Goal: Transaction & Acquisition: Obtain resource

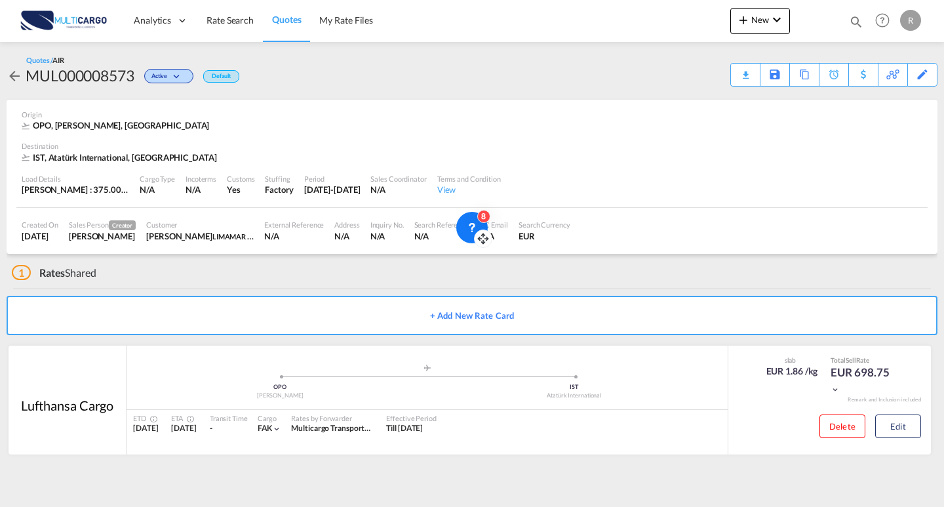
drag, startPoint x: 510, startPoint y: 153, endPoint x: 463, endPoint y: 222, distance: 83.1
click at [474, 231] on div at bounding box center [483, 238] width 18 height 18
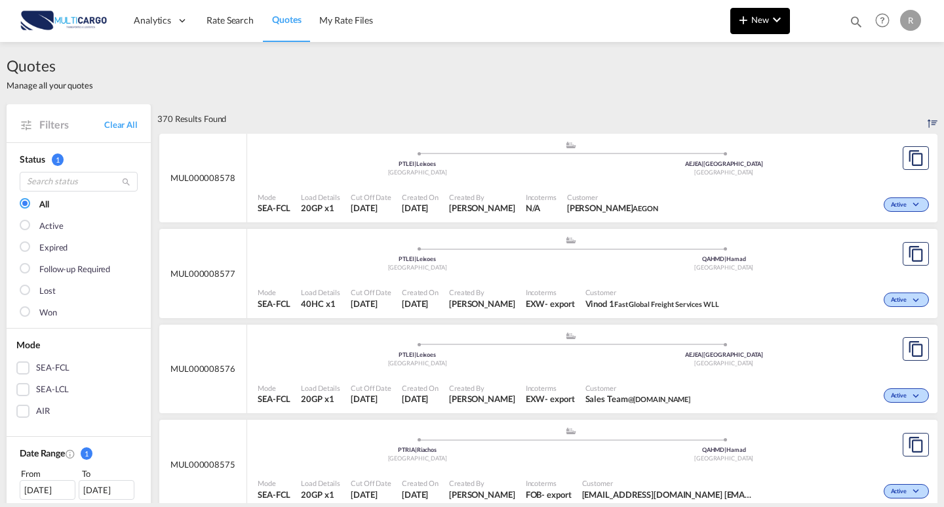
click at [767, 18] on span "New" at bounding box center [759, 19] width 49 height 10
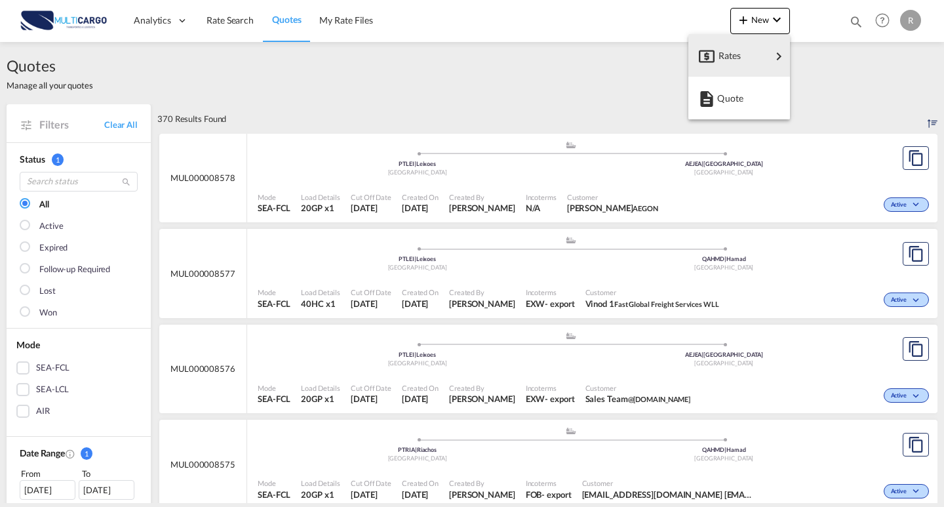
click at [743, 96] on div "Quote" at bounding box center [741, 98] width 49 height 33
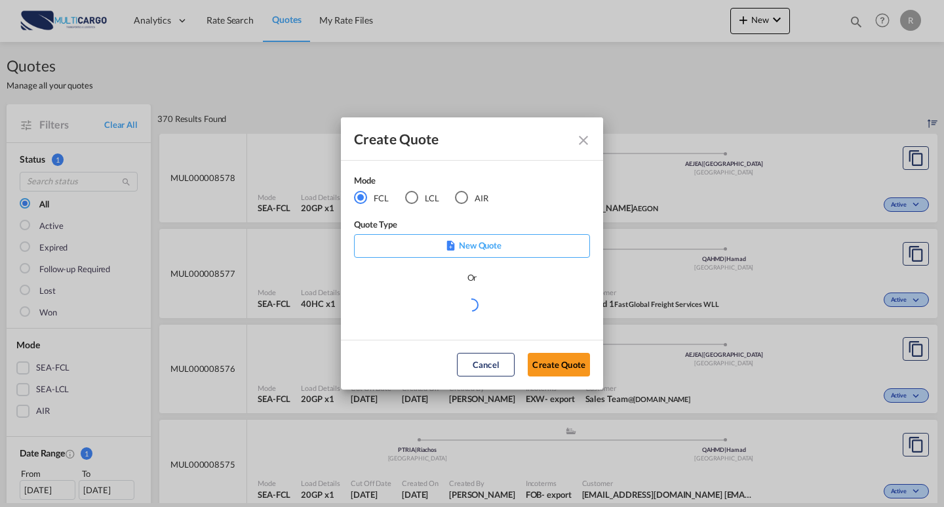
drag, startPoint x: 469, startPoint y: 187, endPoint x: 465, endPoint y: 214, distance: 27.2
click at [470, 187] on div "Mode" at bounding box center [429, 182] width 151 height 16
click at [463, 201] on div "AIR" at bounding box center [461, 197] width 13 height 13
click at [485, 312] on div "Create QuoteModeFCL LCLAIR ..." at bounding box center [472, 305] width 236 height 16
click at [480, 306] on md-select "Select template EXP EXW AIR 09/2025 [PERSON_NAME] | [DATE] IMP_DAP_AIR <500KG -…" at bounding box center [472, 310] width 236 height 26
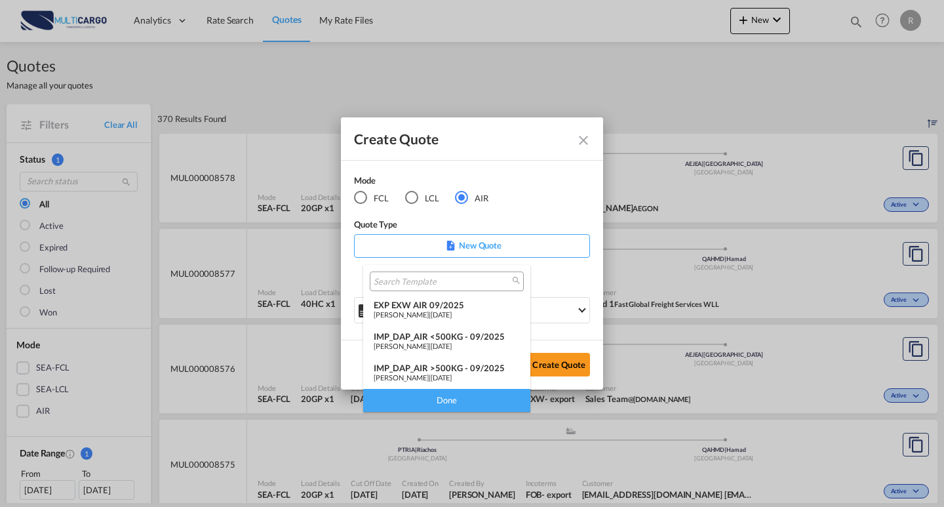
click at [445, 307] on div "EXP EXW AIR 09/2025" at bounding box center [447, 305] width 146 height 10
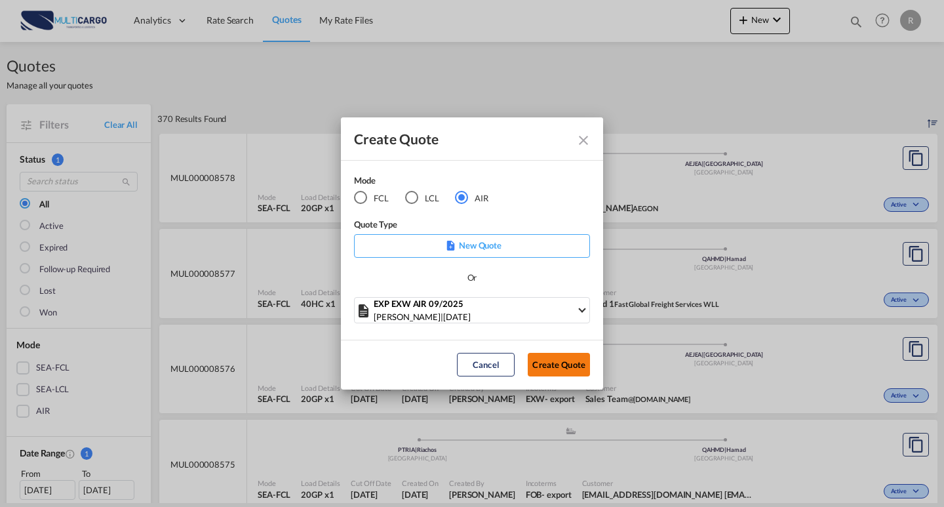
click at [553, 355] on button "Create Quote" at bounding box center [559, 365] width 62 height 24
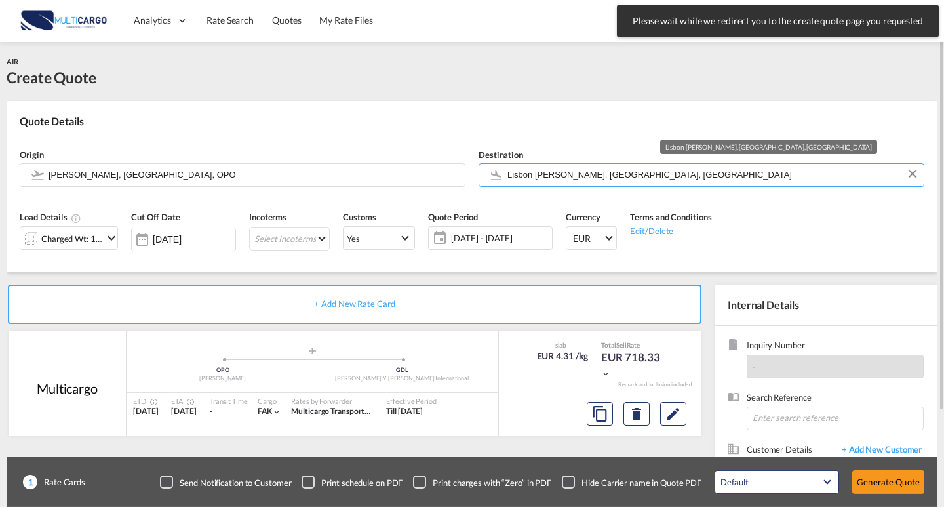
drag, startPoint x: 587, startPoint y: 164, endPoint x: 471, endPoint y: 159, distance: 115.5
click at [472, 159] on div "Destination [GEOGRAPHIC_DATA] [PERSON_NAME], [GEOGRAPHIC_DATA], [GEOGRAPHIC_DAT…" at bounding box center [701, 168] width 459 height 52
drag, startPoint x: 631, startPoint y: 185, endPoint x: 621, endPoint y: 186, distance: 9.9
click at [621, 186] on md-autocomplete "Lisbon [PERSON_NAME], [GEOGRAPHIC_DATA], [GEOGRAPHIC_DATA]" at bounding box center [712, 175] width 410 height 24
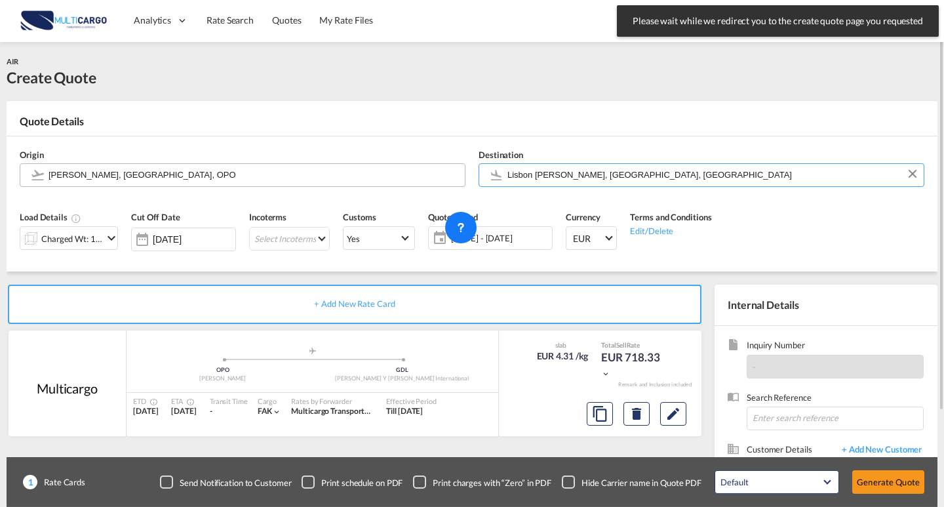
drag, startPoint x: 653, startPoint y: 170, endPoint x: 347, endPoint y: 177, distance: 306.2
click at [347, 177] on div "Origin [PERSON_NAME], [GEOGRAPHIC_DATA], OPO Destination [GEOGRAPHIC_DATA] [GEO…" at bounding box center [472, 167] width 918 height 63
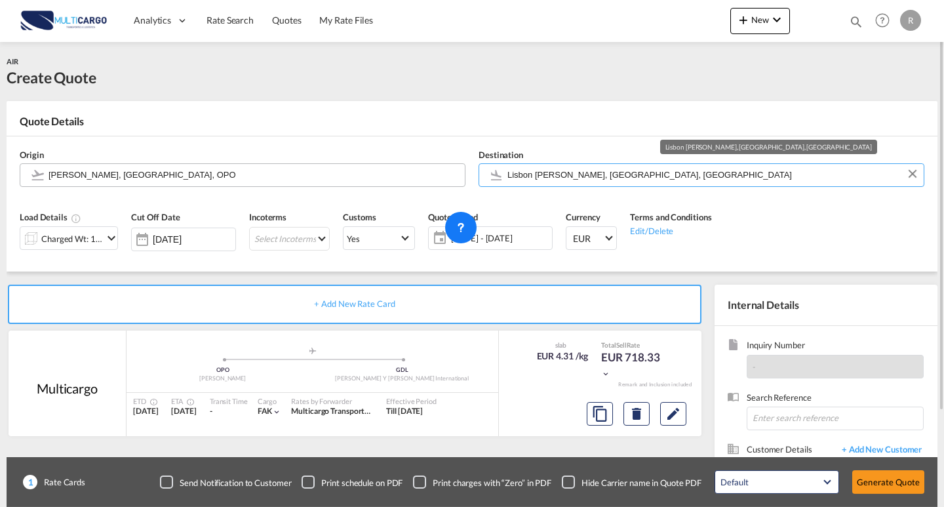
click at [454, 170] on div "Origin [PERSON_NAME], [GEOGRAPHIC_DATA], OPO Destination [GEOGRAPHIC_DATA] [GEO…" at bounding box center [472, 167] width 918 height 63
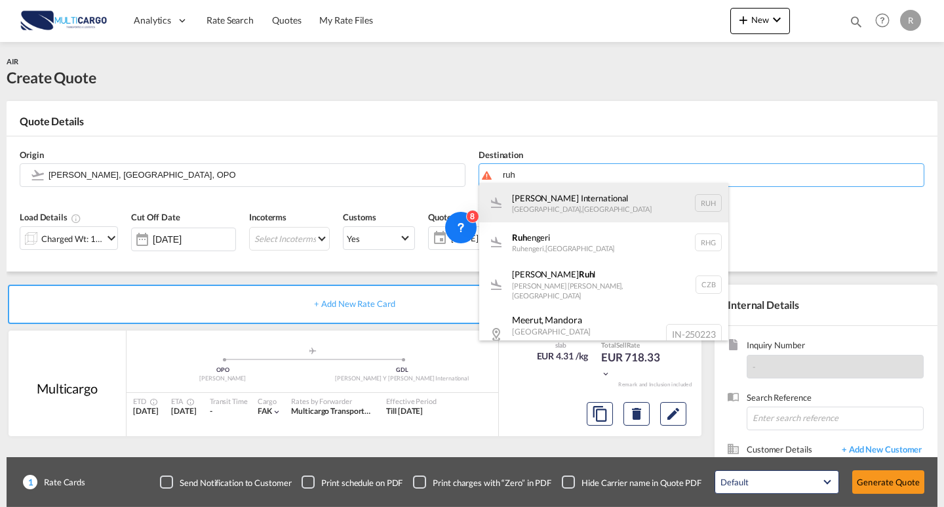
click at [626, 208] on div "[PERSON_NAME] International [GEOGRAPHIC_DATA] , [GEOGRAPHIC_DATA] RUH" at bounding box center [603, 202] width 249 height 39
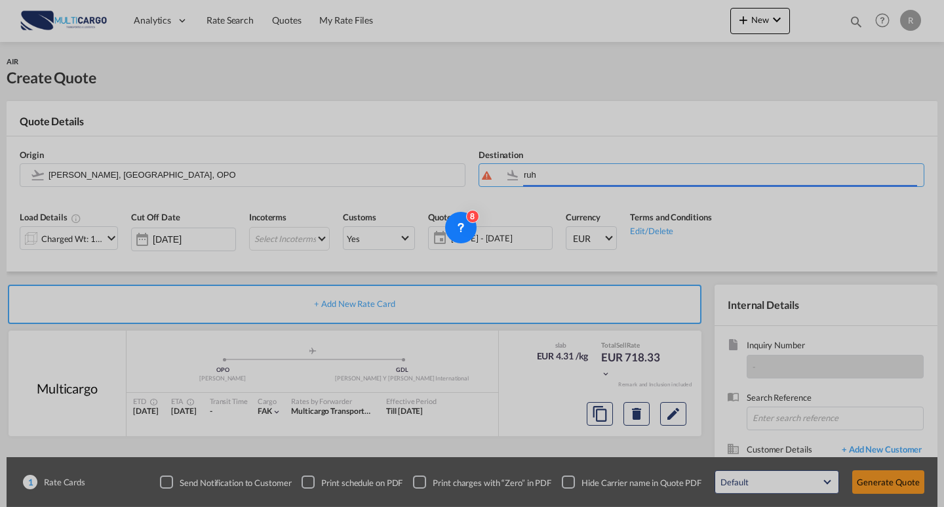
type input "[PERSON_NAME] International, [GEOGRAPHIC_DATA], RUH"
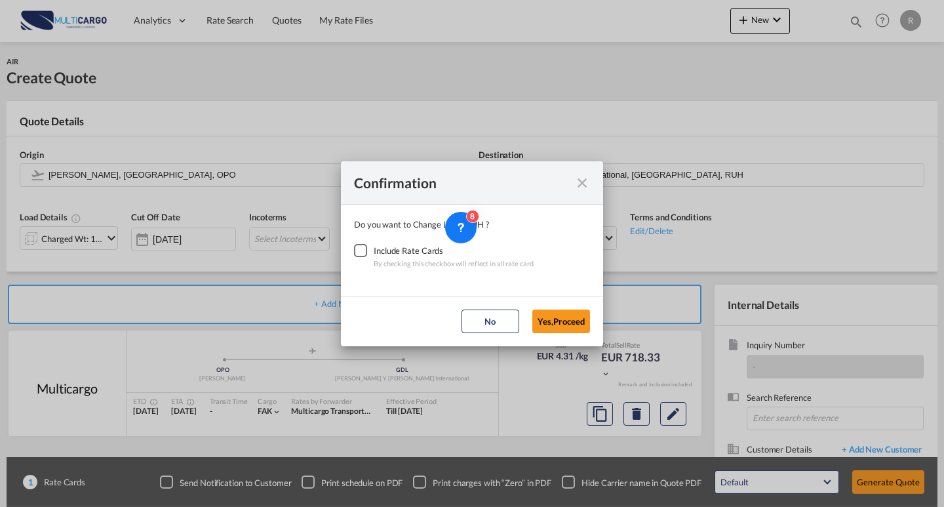
click at [366, 251] on div "Checkbox No Ink" at bounding box center [360, 250] width 13 height 13
click at [541, 322] on button "Yes,Proceed" at bounding box center [561, 321] width 58 height 24
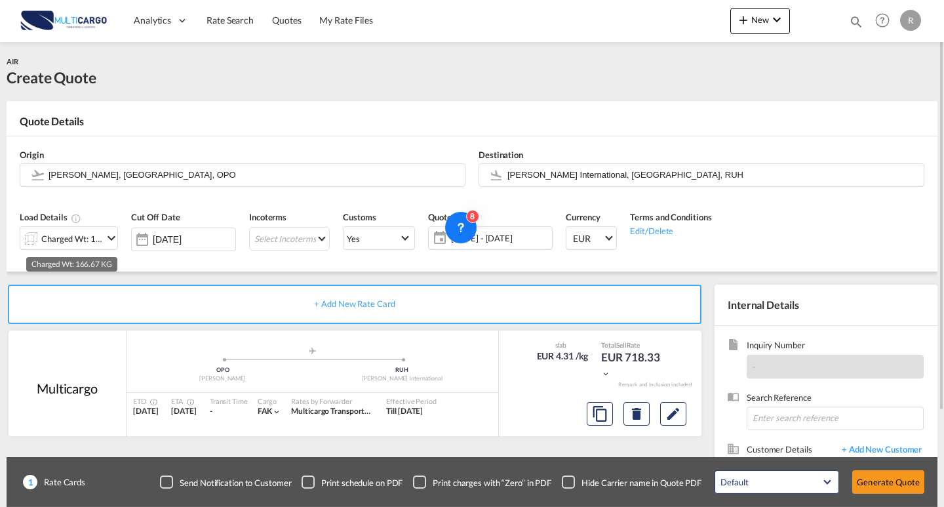
click at [60, 243] on div "Charged Wt: 166.67 KG" at bounding box center [72, 238] width 62 height 18
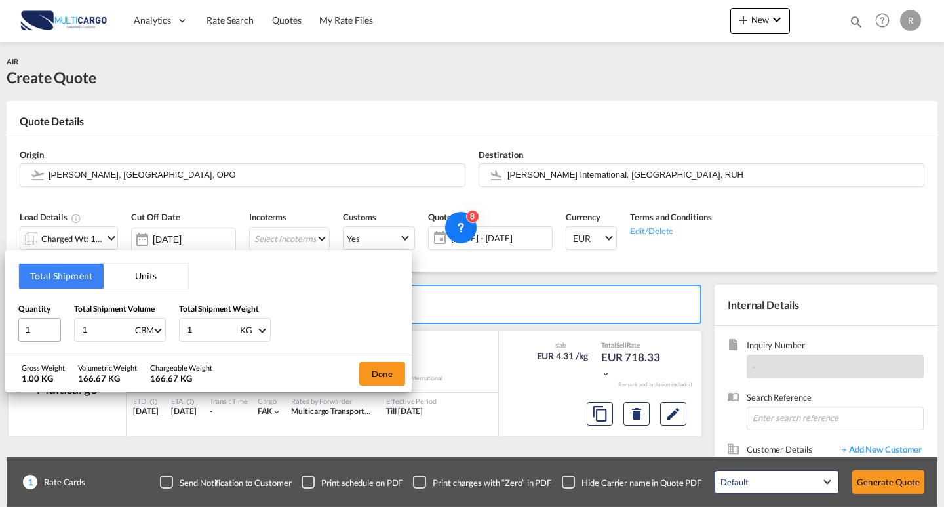
drag, startPoint x: 100, startPoint y: 326, endPoint x: 50, endPoint y: 321, distance: 49.4
click at [50, 321] on div "Quantity 1 Total Shipment Volume 1 CBM CBM CFT KG LB Total Shipment Weight 1 KG…" at bounding box center [208, 321] width 380 height 39
type input "0"
type input "0.63"
drag, startPoint x: 217, startPoint y: 322, endPoint x: 181, endPoint y: 300, distance: 42.4
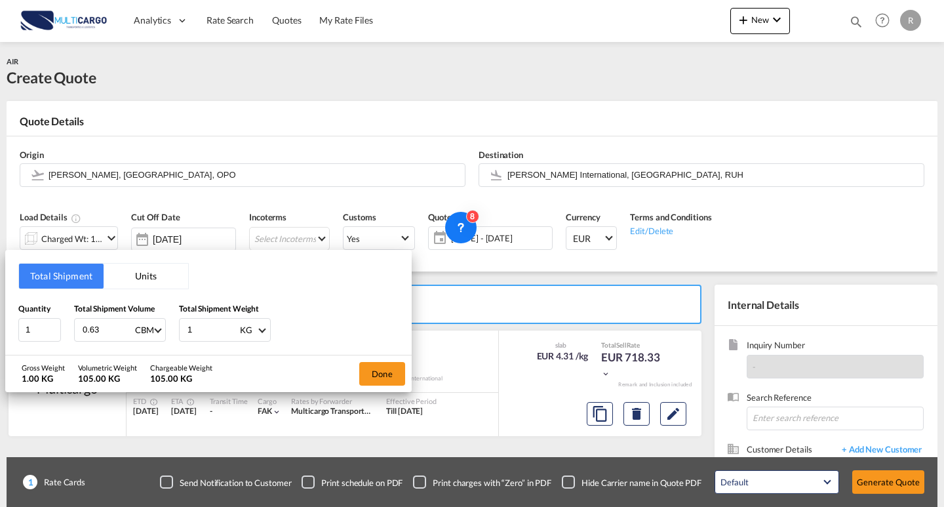
click at [29, 281] on div "Total Shipment Units Quantity 1 Total Shipment Volume 0.63 CBM CBM CFT KG LB To…" at bounding box center [208, 302] width 406 height 105
type input "785"
click at [384, 381] on button "Done" at bounding box center [382, 374] width 46 height 24
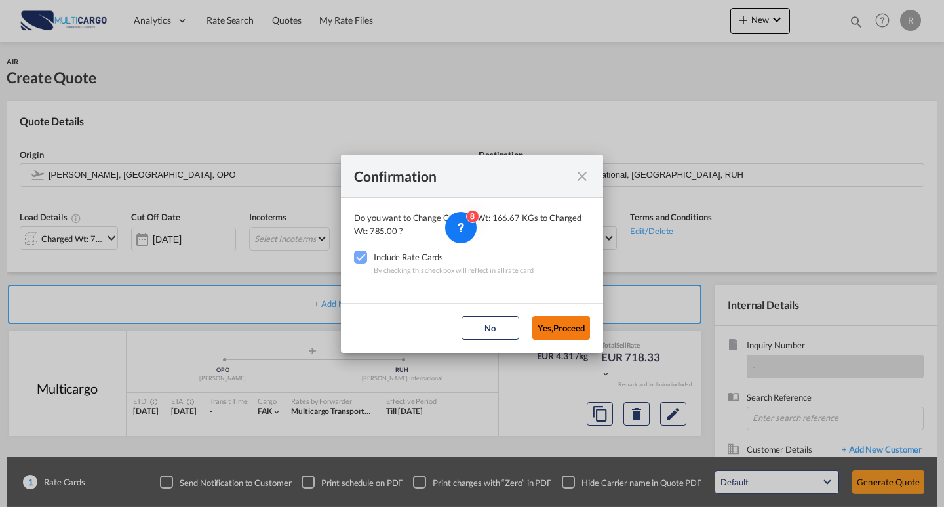
click at [555, 334] on button "Yes,Proceed" at bounding box center [561, 328] width 58 height 24
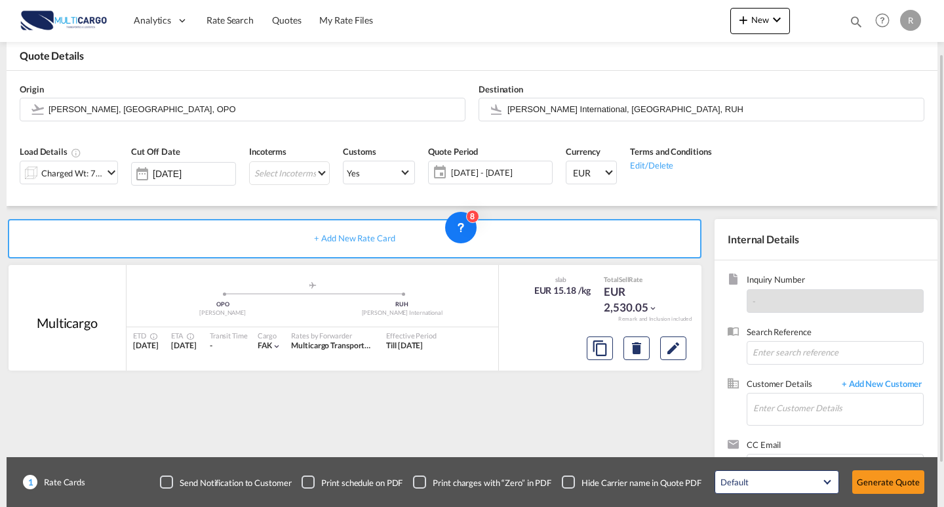
scroll to position [118, 0]
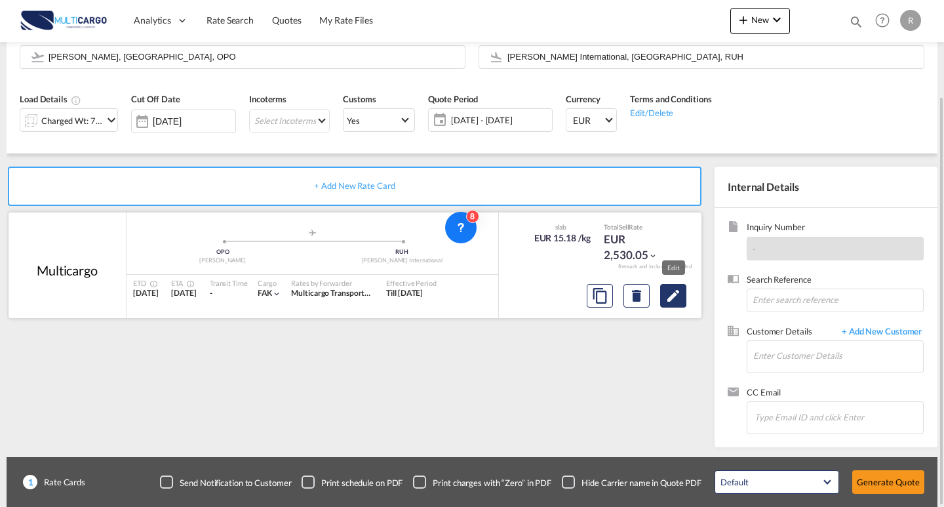
click at [680, 291] on md-icon "Edit" at bounding box center [673, 296] width 16 height 16
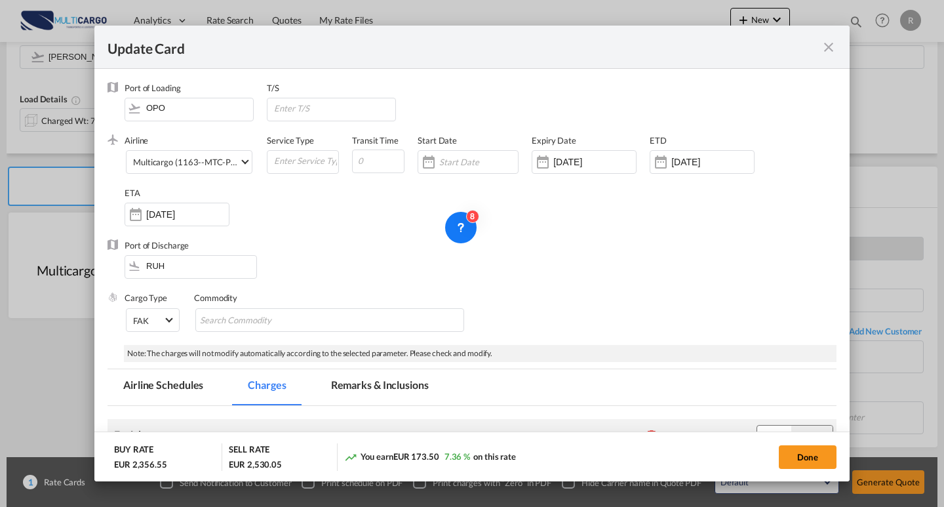
scroll to position [365, 0]
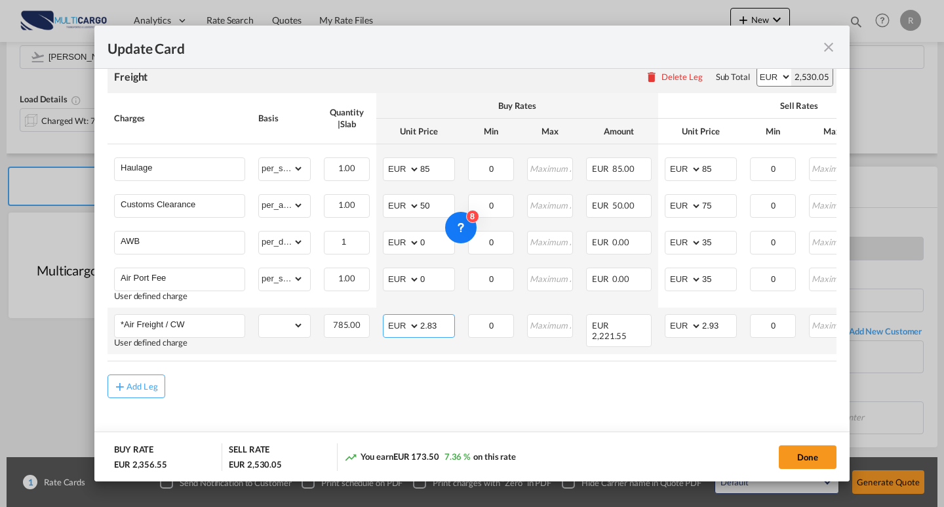
drag, startPoint x: 410, startPoint y: 322, endPoint x: 378, endPoint y: 324, distance: 32.8
click at [369, 320] on tr "*Air Freight / CW User defined charge Please Enter Already Exists gross_weight …" at bounding box center [571, 330] width 929 height 47
type input "1.1"
drag, startPoint x: 728, startPoint y: 326, endPoint x: 665, endPoint y: 320, distance: 63.2
click at [665, 320] on md-input-container "AED AFN ALL AMD ANG AOA ARS AUD AWG AZN BAM BBD BDT BGN BHD BIF BMD BND [PERSON…" at bounding box center [701, 326] width 72 height 24
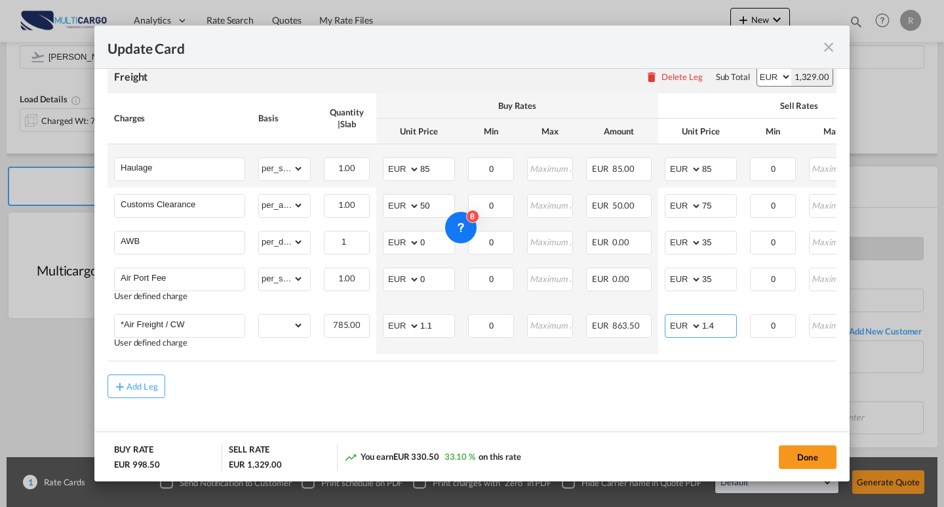
type input "1.4"
drag, startPoint x: 595, startPoint y: 138, endPoint x: 535, endPoint y: 133, distance: 59.9
click at [535, 133] on table "Charges Basis Quantity | Slab Buy Rates Sell Rates Comments Action Unit Price M…" at bounding box center [571, 227] width 929 height 268
type input "140"
click at [627, 362] on air-lcl-rate-modification "Freight Please enter leg name Leg Name Already Exists Delete Leg Sub Total AED …" at bounding box center [471, 223] width 729 height 350
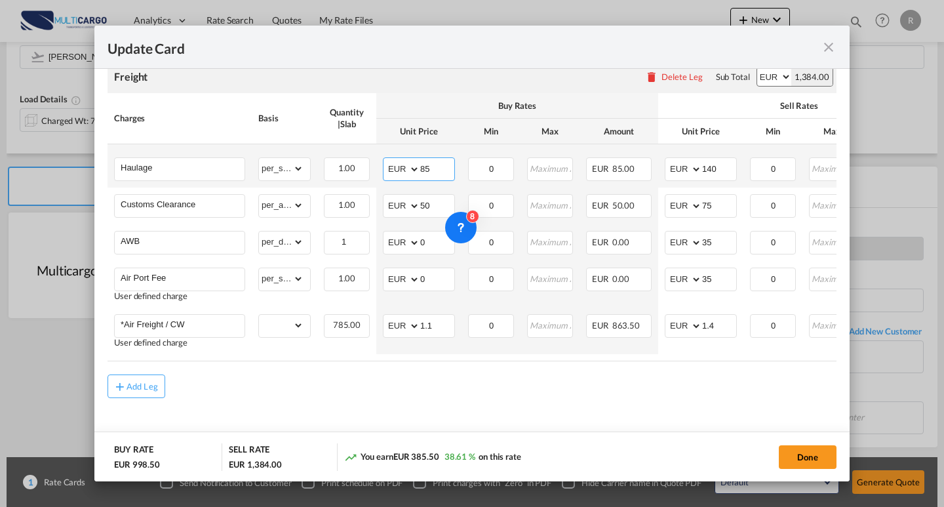
drag, startPoint x: 419, startPoint y: 157, endPoint x: 383, endPoint y: 151, distance: 37.1
click at [383, 157] on md-input-container "AED AFN ALL AMD ANG AOA ARS AUD AWG AZN BAM BBD BDT BGN BHD BIF BMD BND [PERSON…" at bounding box center [419, 169] width 72 height 24
type input "140"
click at [553, 376] on div "Add Leg" at bounding box center [471, 386] width 729 height 24
drag, startPoint x: 790, startPoint y: 450, endPoint x: 604, endPoint y: 256, distance: 268.4
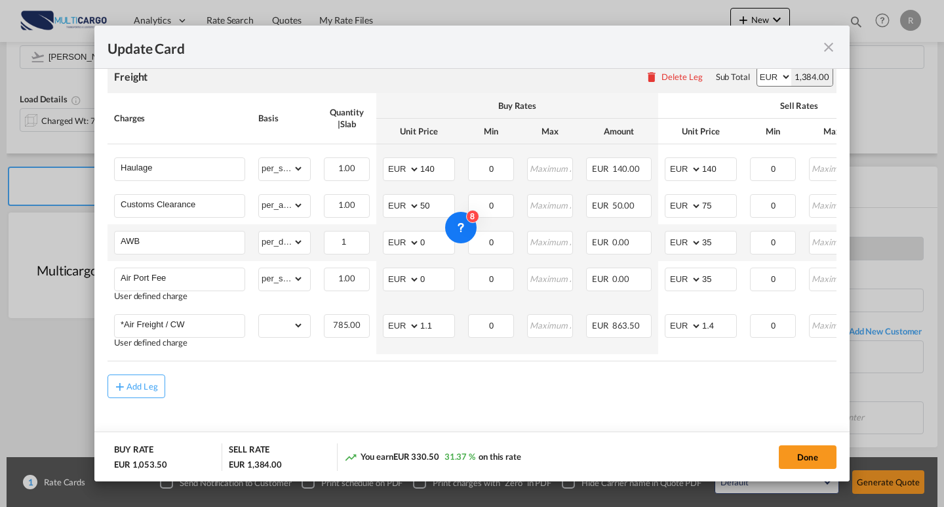
click at [790, 449] on button "Done" at bounding box center [808, 457] width 58 height 24
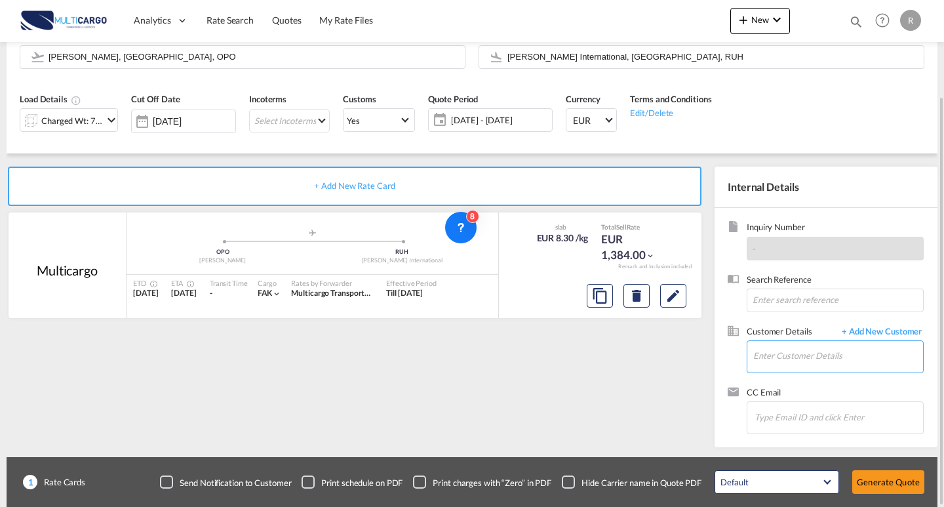
drag, startPoint x: 795, startPoint y: 362, endPoint x: 933, endPoint y: 344, distance: 138.8
click at [795, 361] on input "Enter Customer Details" at bounding box center [838, 355] width 170 height 29
click at [791, 355] on input "Enter Customer Details" at bounding box center [838, 355] width 170 height 29
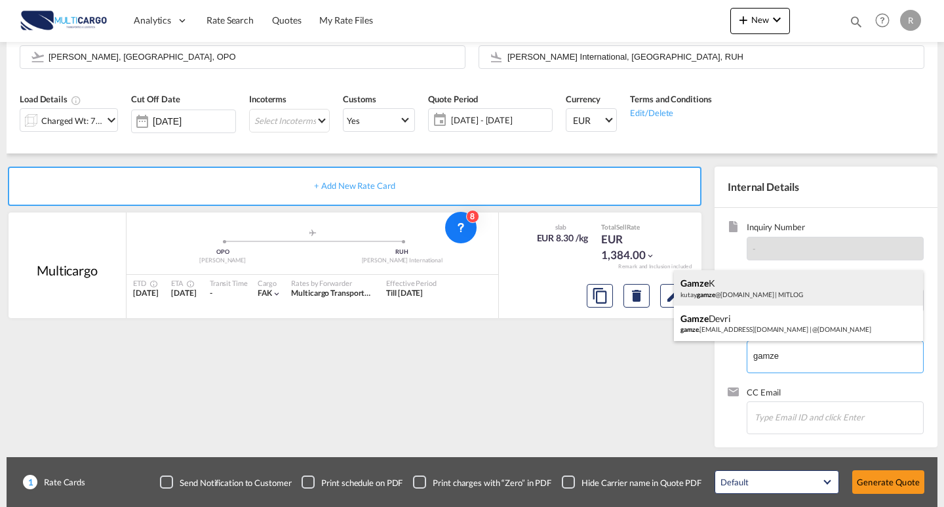
click at [785, 297] on div "[PERSON_NAME]. gamze @[DOMAIN_NAME] | MITLOG" at bounding box center [798, 287] width 249 height 35
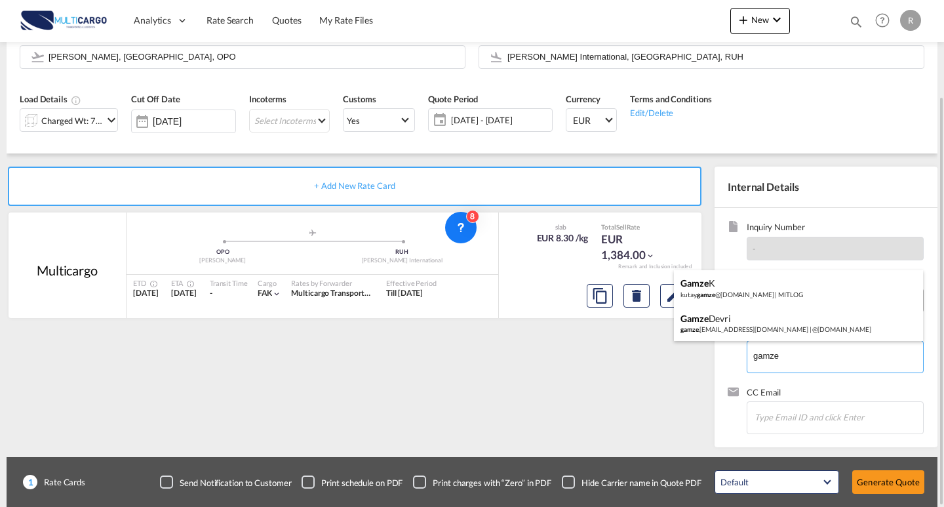
type input "MITLOG, Gamze K, [EMAIL_ADDRESS][DOMAIN_NAME]"
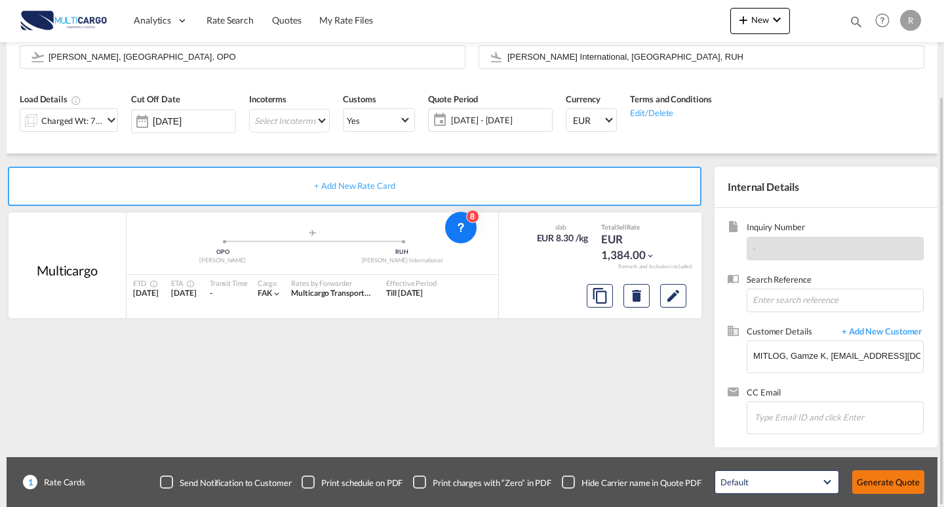
click at [899, 478] on button "Generate Quote" at bounding box center [888, 482] width 72 height 24
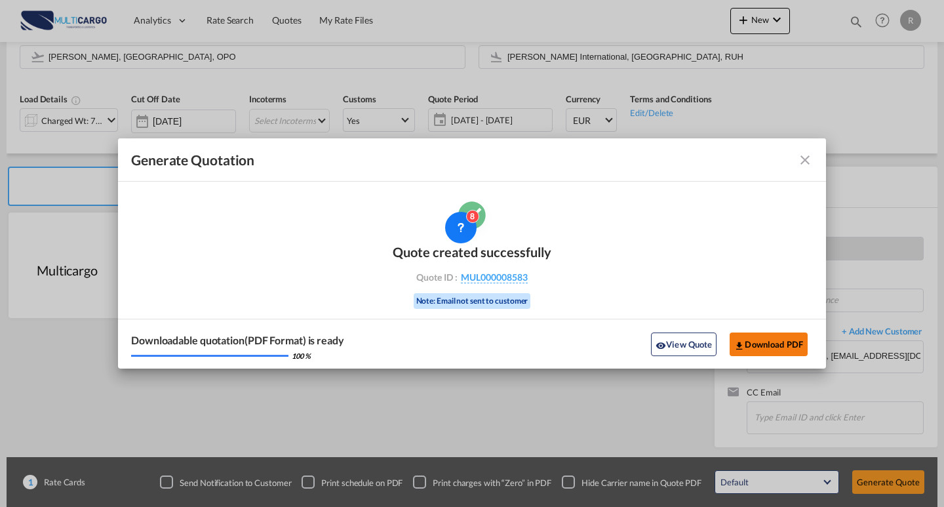
click at [744, 336] on button "Download PDF" at bounding box center [769, 344] width 78 height 24
click at [804, 166] on md-toolbar "Generate Quotation" at bounding box center [472, 159] width 708 height 43
click at [802, 163] on md-icon "icon-close fg-AAA8AD cursor m-0" at bounding box center [805, 160] width 16 height 16
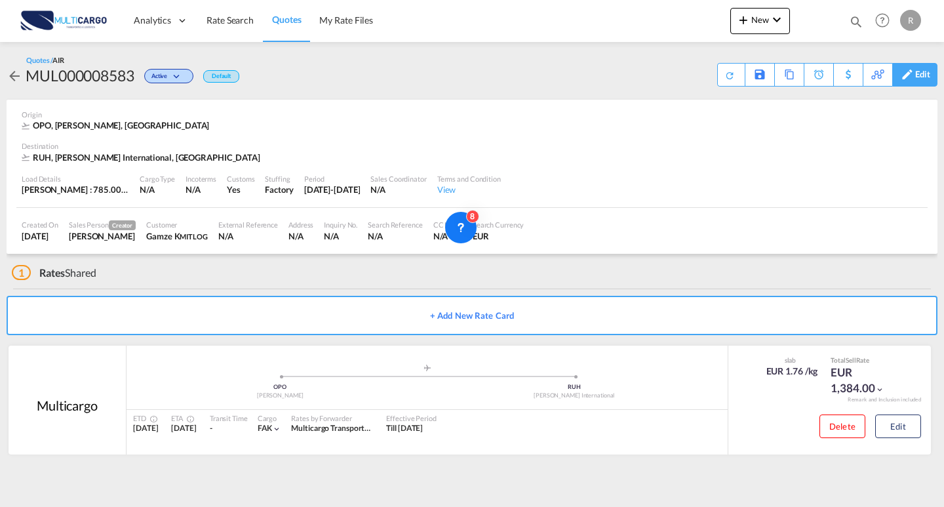
click at [922, 77] on div "Edit" at bounding box center [922, 75] width 15 height 22
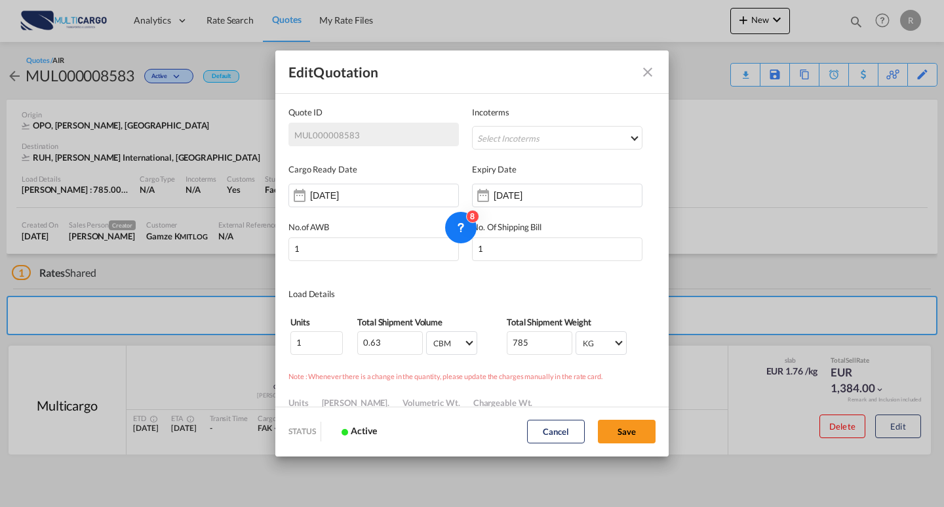
click at [654, 68] on md-icon "Close dialog" at bounding box center [648, 72] width 16 height 16
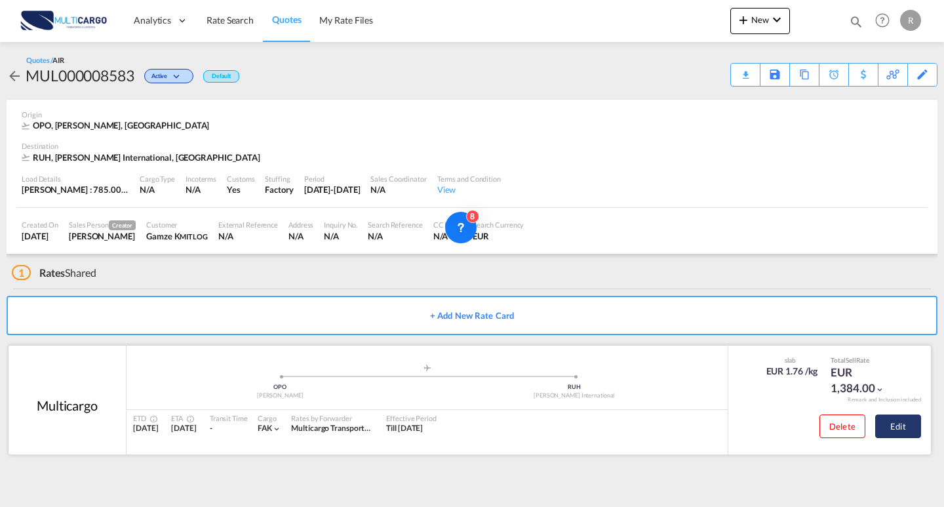
click at [885, 427] on button "Edit" at bounding box center [898, 426] width 46 height 24
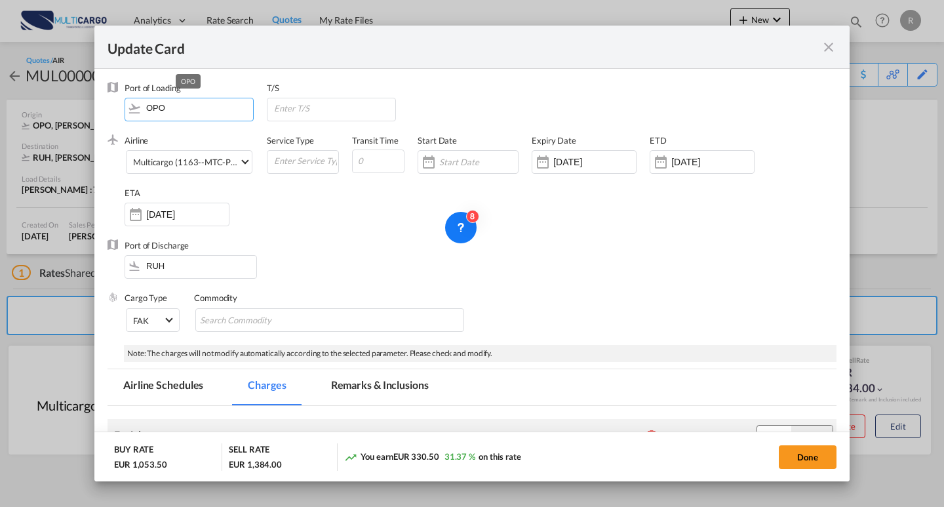
drag, startPoint x: 199, startPoint y: 115, endPoint x: 88, endPoint y: 102, distance: 111.5
click at [74, 102] on div "Update Card Port of [GEOGRAPHIC_DATA] OPO T/S .a{fill:#aaa8ad;} Airline Multica…" at bounding box center [472, 253] width 944 height 507
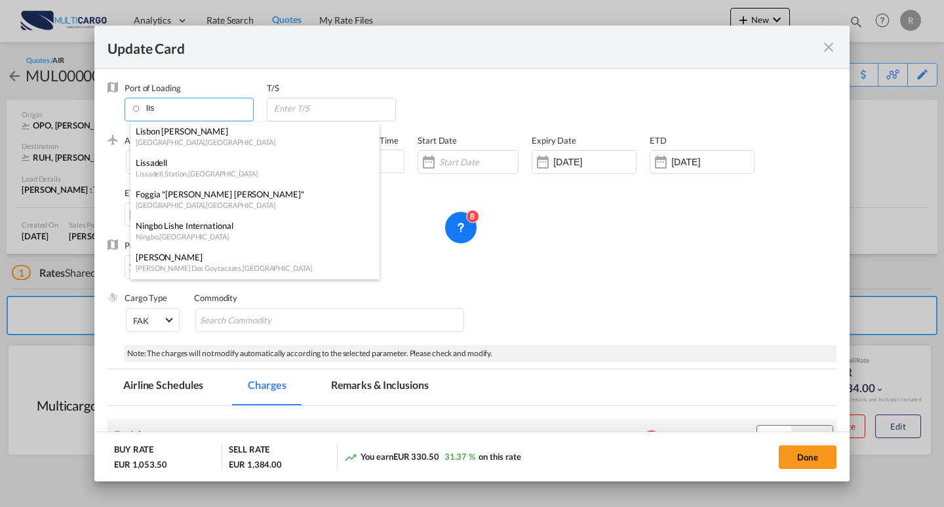
click at [244, 134] on div "Lisbon [PERSON_NAME]" at bounding box center [251, 131] width 231 height 12
type input "Lisbon [PERSON_NAME], [GEOGRAPHIC_DATA], [GEOGRAPHIC_DATA]"
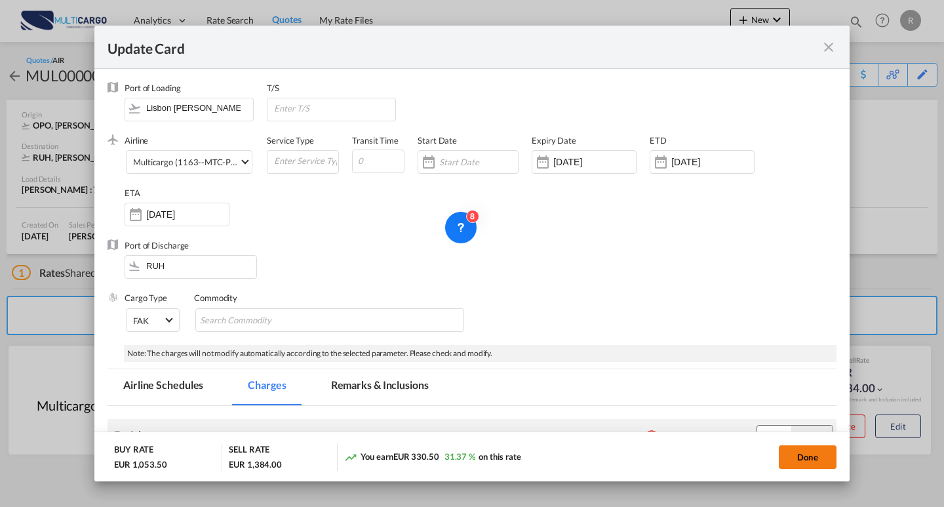
click at [801, 452] on button "Done" at bounding box center [808, 457] width 58 height 24
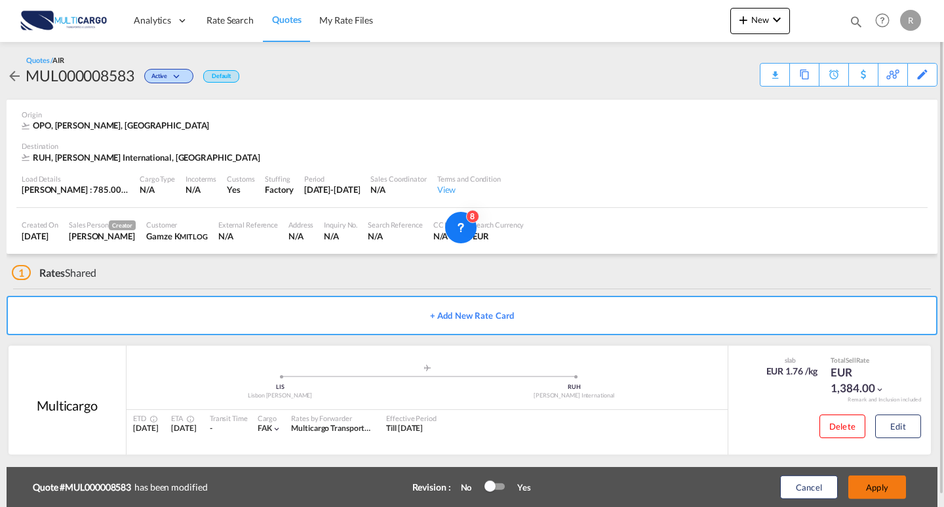
click at [859, 484] on button "Apply" at bounding box center [877, 487] width 58 height 24
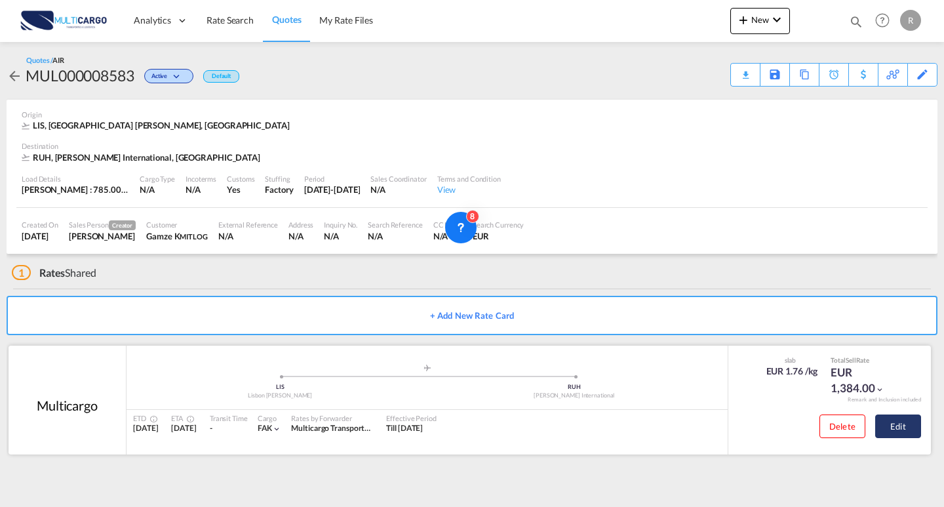
click at [903, 424] on button "Edit" at bounding box center [898, 426] width 46 height 24
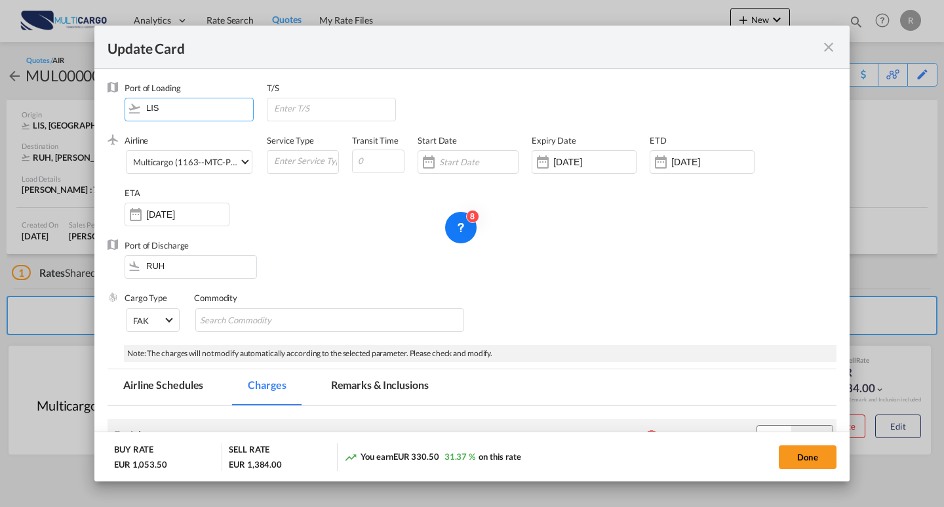
click at [201, 117] on input "LIS" at bounding box center [192, 108] width 122 height 20
drag, startPoint x: 194, startPoint y: 117, endPoint x: 96, endPoint y: 117, distance: 98.3
click at [96, 117] on md-dialog-content "Port of Loading LIS T/S .a{fill:#aaa8ad;} Airline Multicargo (1163--MTC-PT / -)…" at bounding box center [471, 275] width 755 height 413
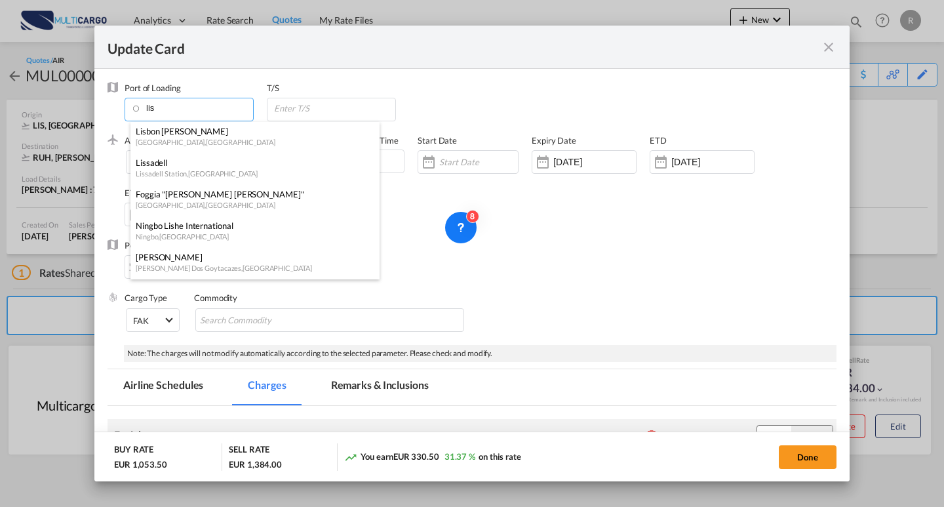
type input "lis"
click at [549, 52] on div "Update Card" at bounding box center [463, 47] width 713 height 16
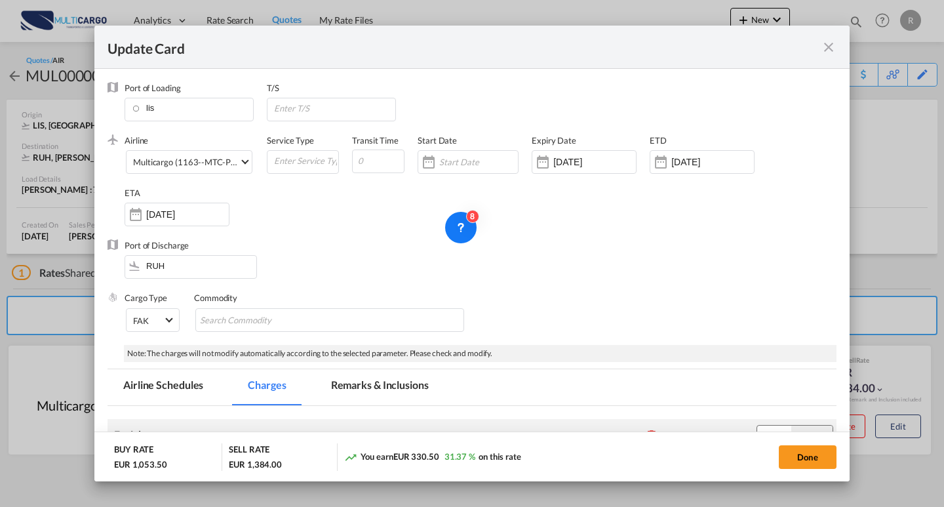
click at [828, 45] on md-icon "icon-close fg-AAA8AD m-0 pointer" at bounding box center [829, 47] width 16 height 16
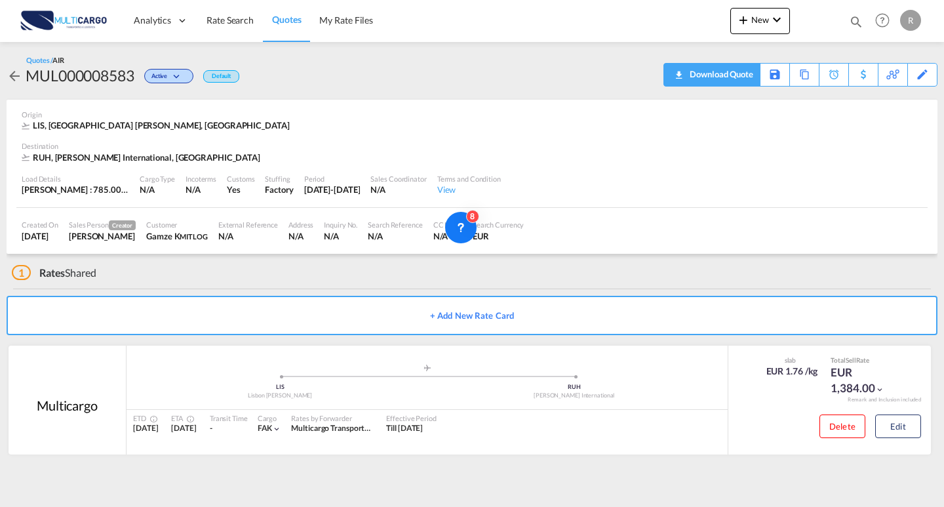
click at [689, 75] on div "Download Quote" at bounding box center [719, 74] width 67 height 21
click at [896, 427] on button "Edit" at bounding box center [898, 426] width 46 height 24
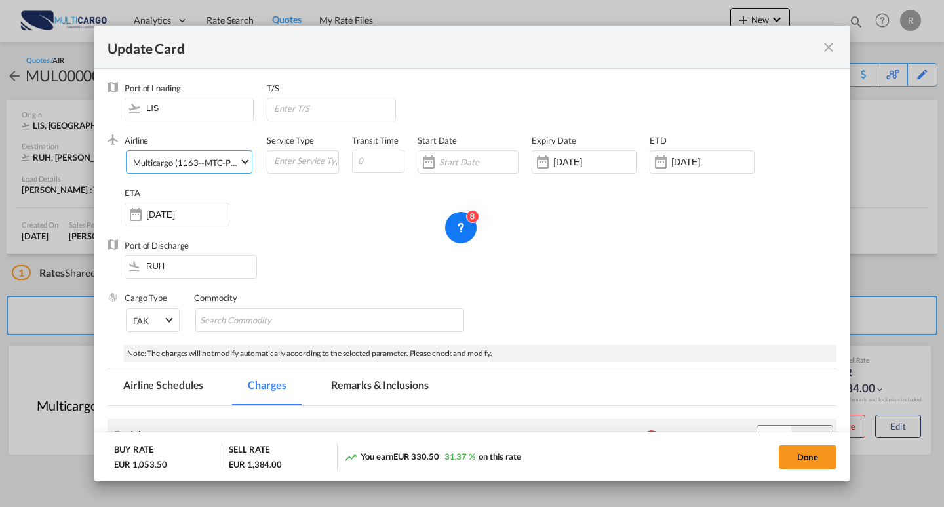
click at [193, 168] on span "Multicargo (1163--MTC-PT / -)" at bounding box center [186, 163] width 106 height 12
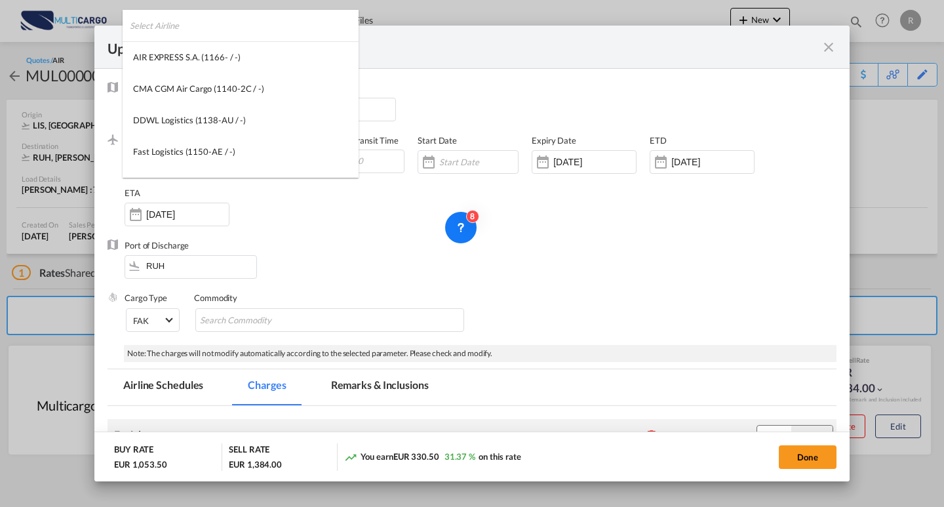
click at [218, 23] on input "search" at bounding box center [244, 25] width 229 height 31
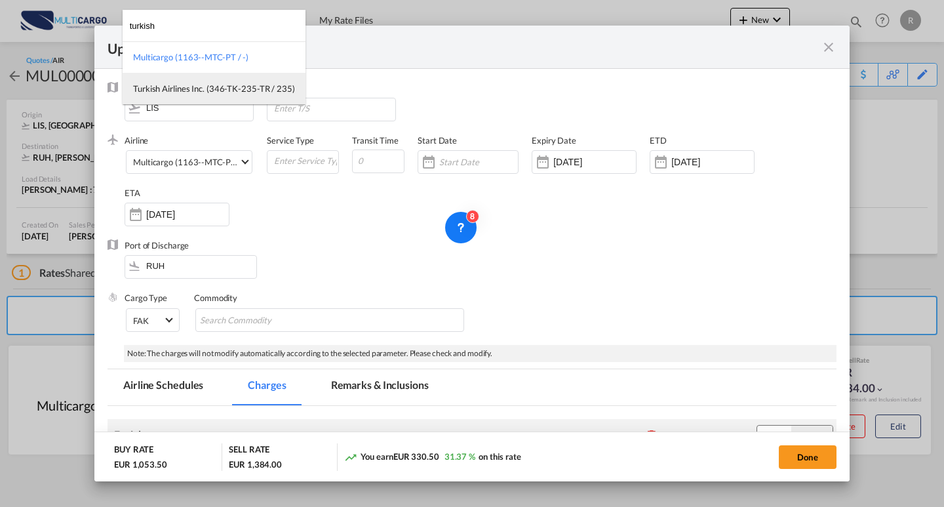
type input "turkish"
click at [201, 83] on div "Turkish Airlines Inc. (346-TK-235-TR / 235)" at bounding box center [214, 89] width 162 height 12
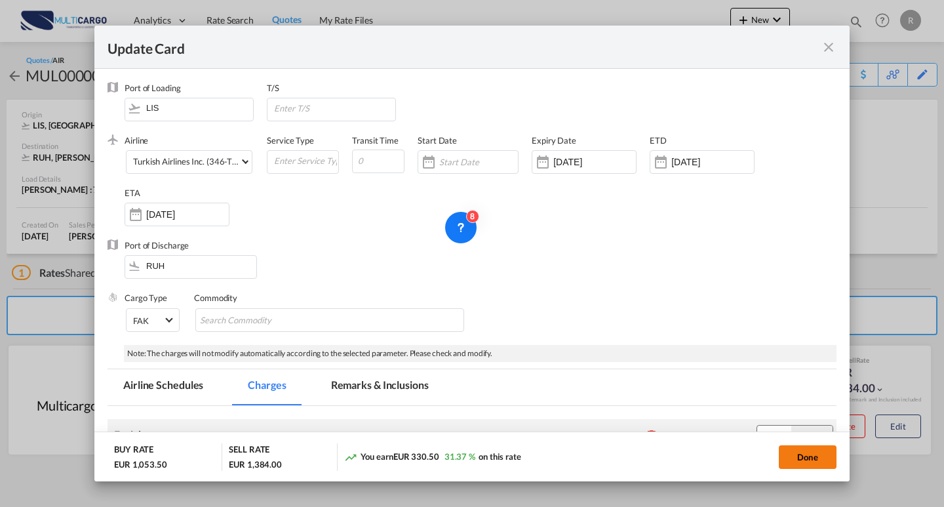
click at [808, 463] on button "Done" at bounding box center [808, 457] width 58 height 24
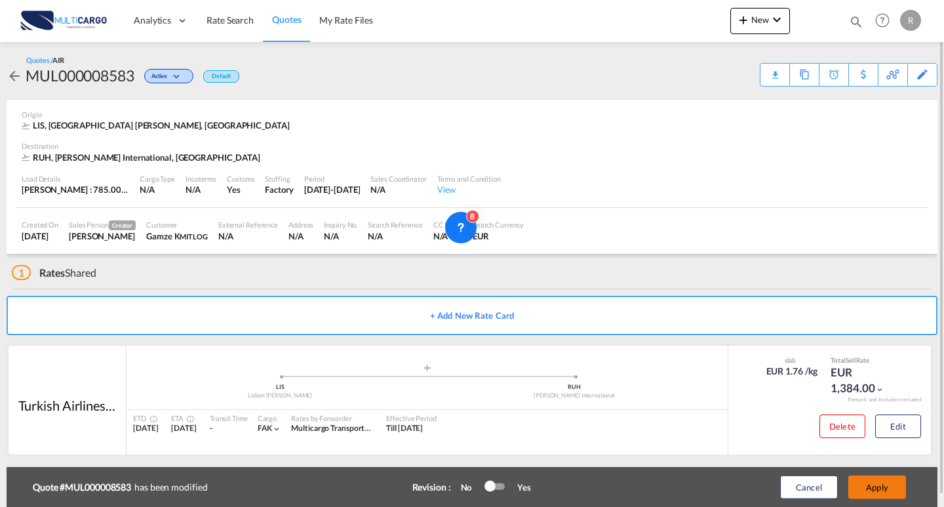
click at [885, 492] on button "Apply" at bounding box center [877, 487] width 58 height 24
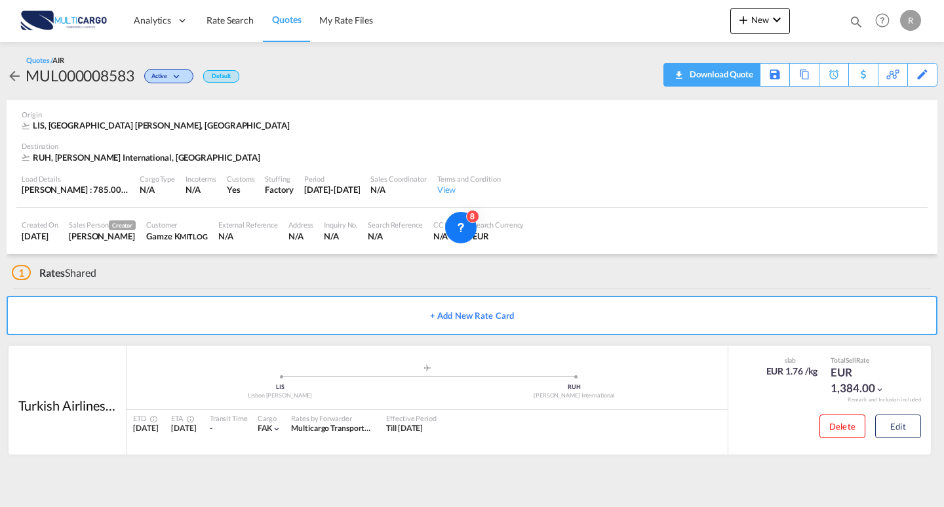
click at [677, 81] on span "Quote PDF is not available at this time" at bounding box center [679, 74] width 16 height 21
click at [781, 10] on button "New" at bounding box center [760, 21] width 60 height 26
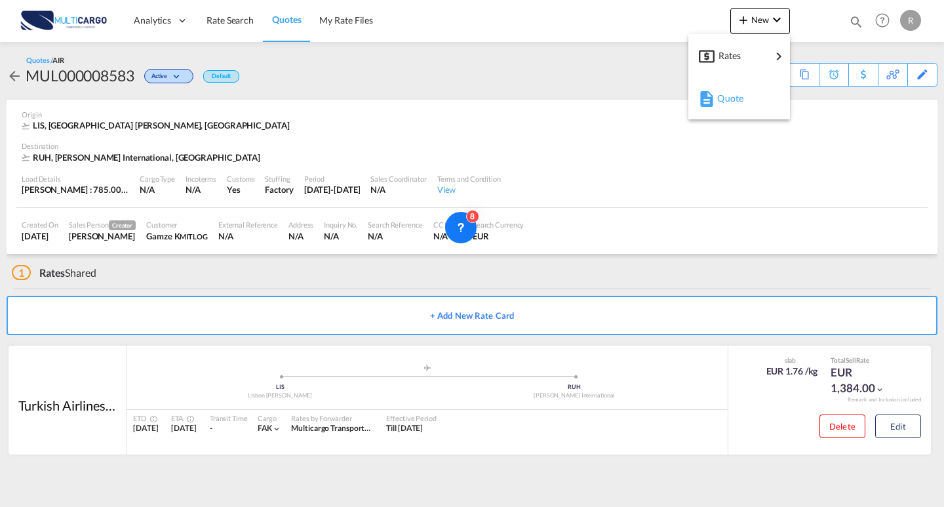
click at [738, 109] on div "Quote" at bounding box center [741, 98] width 49 height 33
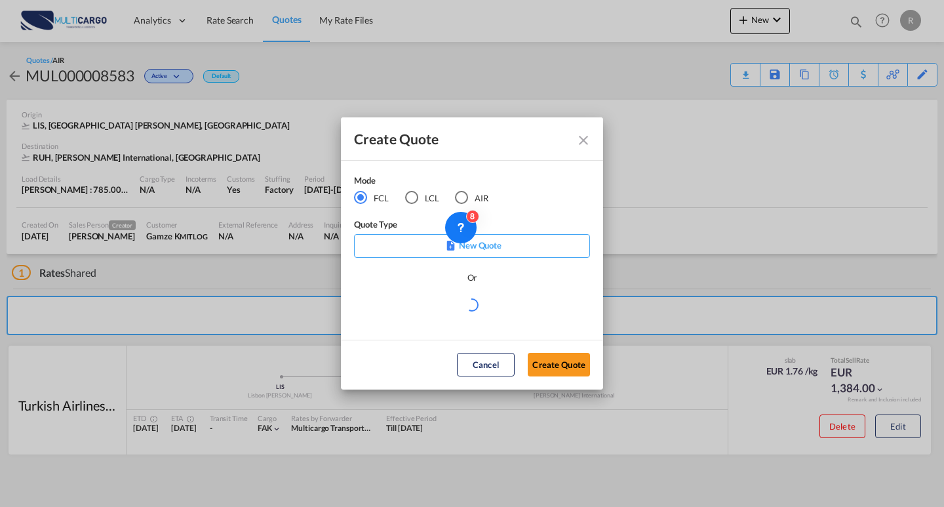
click at [465, 195] on div "AIR" at bounding box center [461, 197] width 13 height 13
click at [531, 246] on p "New Quote" at bounding box center [472, 245] width 227 height 13
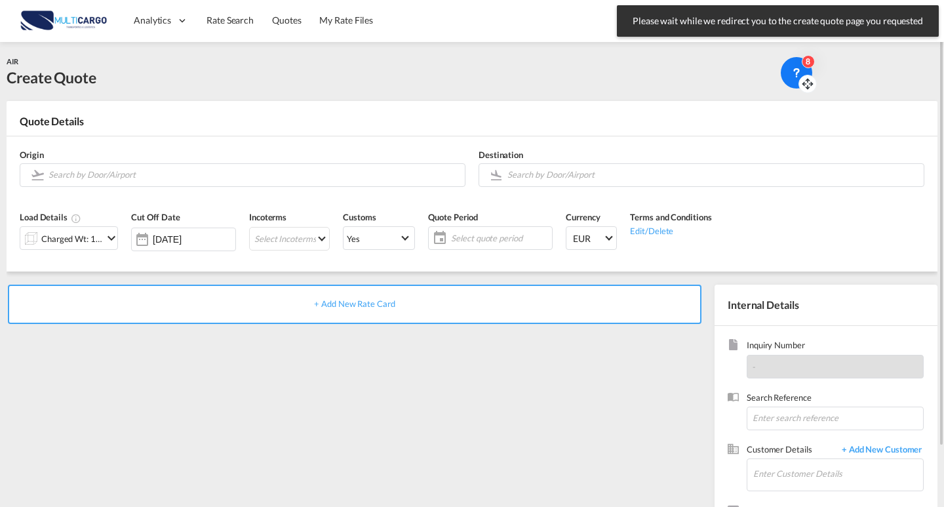
drag, startPoint x: 473, startPoint y: 237, endPoint x: 808, endPoint y: 82, distance: 368.3
click at [808, 82] on icon at bounding box center [808, 80] width 0 height 3
click at [615, 79] on div "AIR Create Quote" at bounding box center [472, 71] width 931 height 33
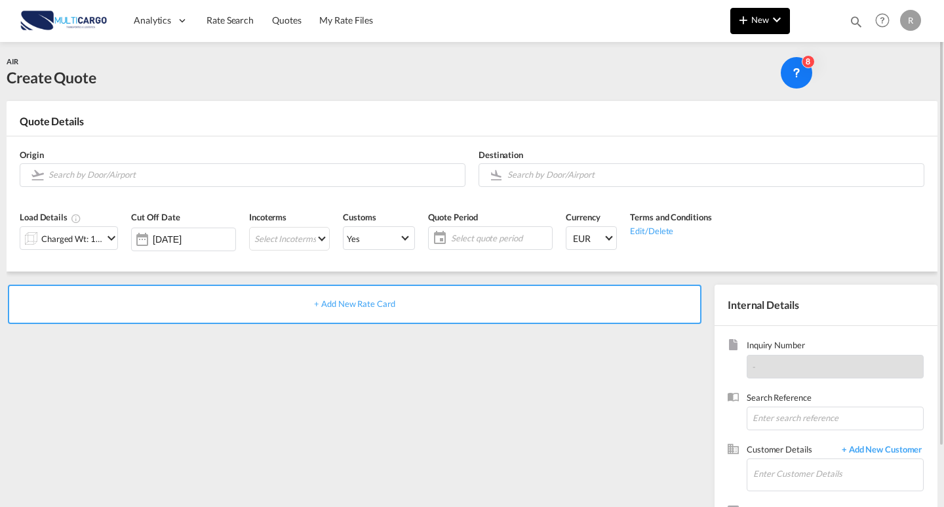
click at [748, 24] on md-icon "icon-plus 400-fg" at bounding box center [743, 20] width 16 height 16
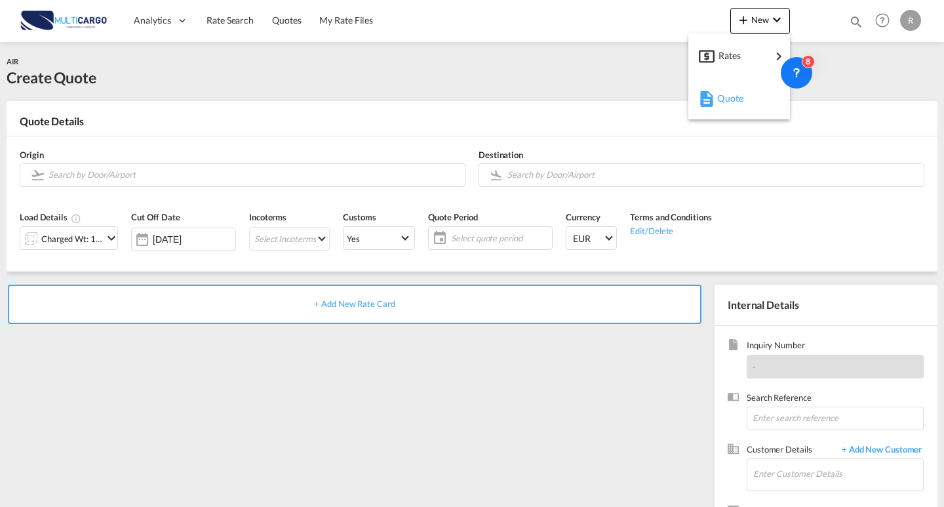
click at [726, 94] on span "Quote" at bounding box center [724, 98] width 14 height 26
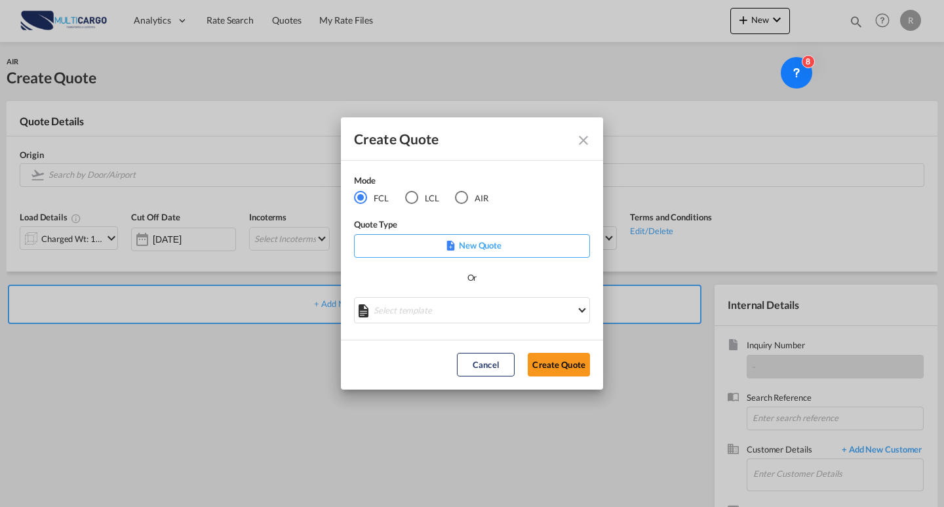
click at [480, 197] on md-radio-button "AIR" at bounding box center [471, 197] width 33 height 14
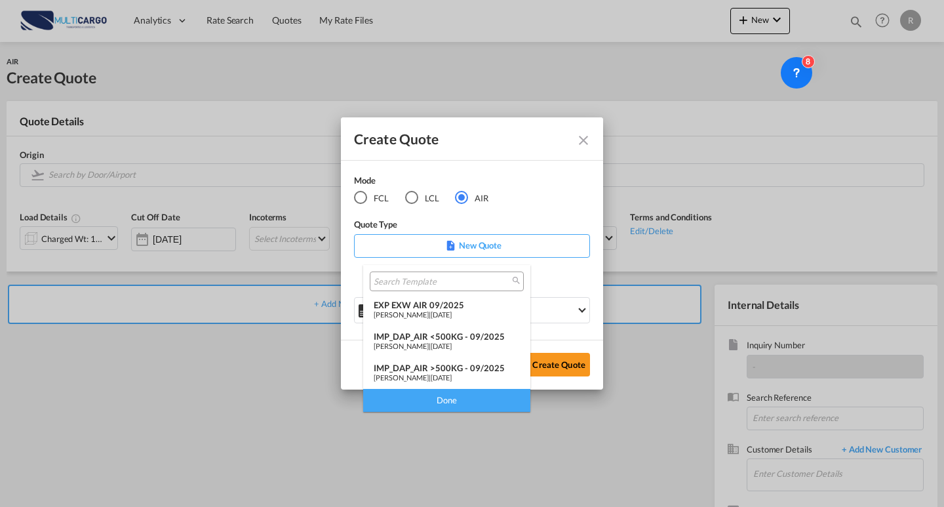
click at [452, 311] on span "[DATE]" at bounding box center [441, 314] width 21 height 9
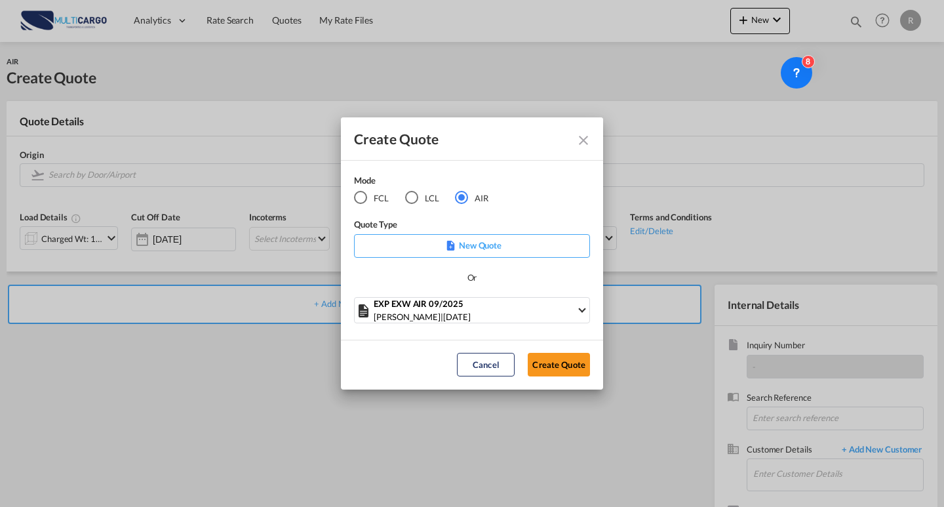
click at [539, 350] on md-dialog-actions "Cancel Create Quote" at bounding box center [472, 365] width 262 height 50
click at [552, 361] on button "Create Quote" at bounding box center [559, 365] width 62 height 24
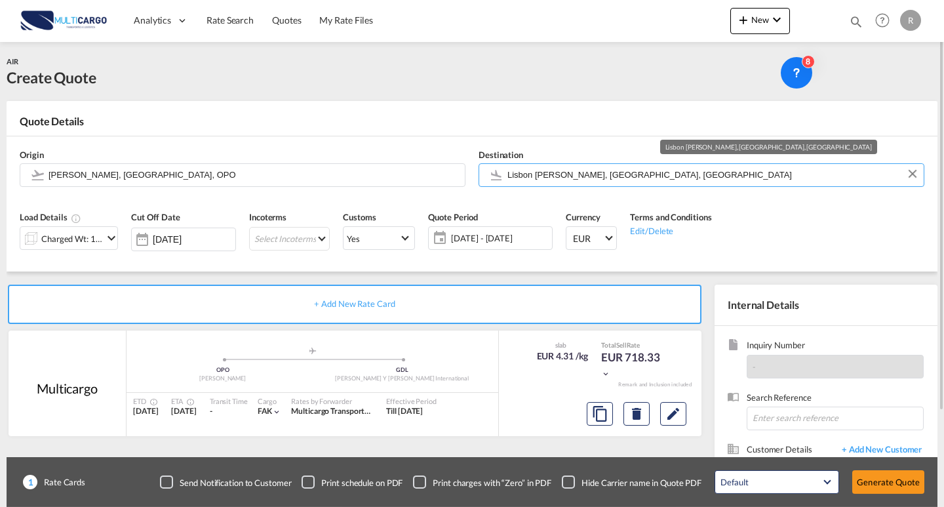
drag, startPoint x: 589, startPoint y: 163, endPoint x: 317, endPoint y: 159, distance: 272.1
click at [317, 159] on div "Origin [PERSON_NAME], [GEOGRAPHIC_DATA], OPO Destination [GEOGRAPHIC_DATA] [GEO…" at bounding box center [472, 167] width 918 height 63
drag, startPoint x: 636, startPoint y: 182, endPoint x: 501, endPoint y: 184, distance: 135.7
click at [497, 184] on md-input-container "Lisbon [PERSON_NAME], [GEOGRAPHIC_DATA], [GEOGRAPHIC_DATA]" at bounding box center [701, 175] width 446 height 24
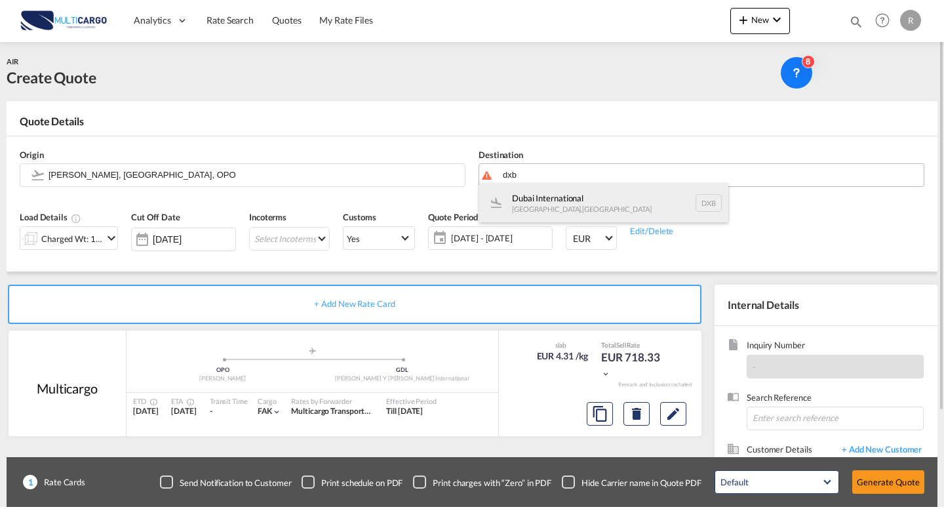
click at [551, 199] on div "Dubai International [GEOGRAPHIC_DATA] , [GEOGRAPHIC_DATA] DXB" at bounding box center [603, 202] width 249 height 39
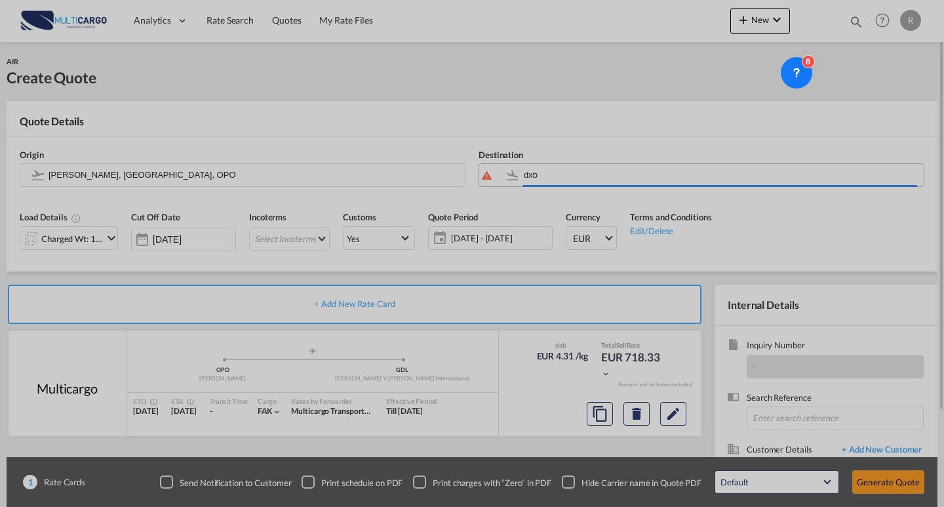
type input "Dubai International, [GEOGRAPHIC_DATA], DXB"
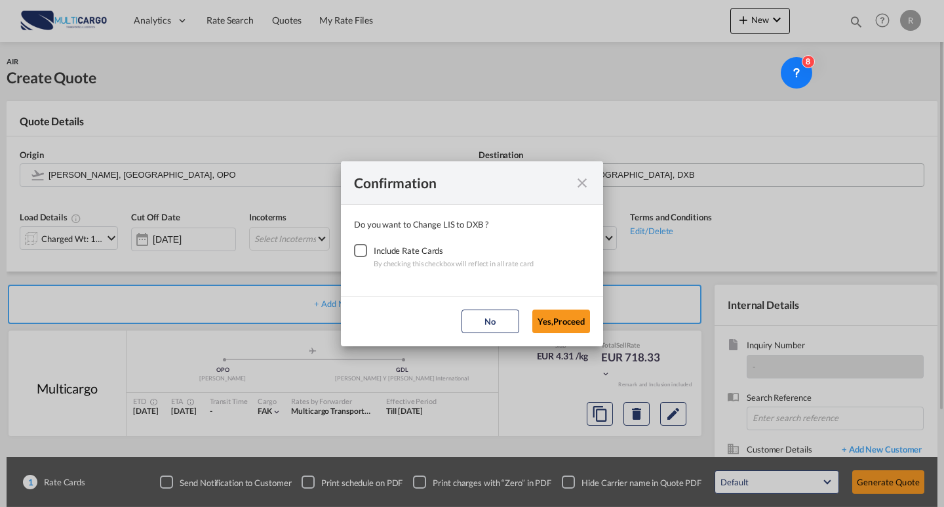
click at [361, 252] on div "Checkbox No Ink" at bounding box center [360, 250] width 13 height 13
click at [557, 328] on button "Yes,Proceed" at bounding box center [561, 321] width 58 height 24
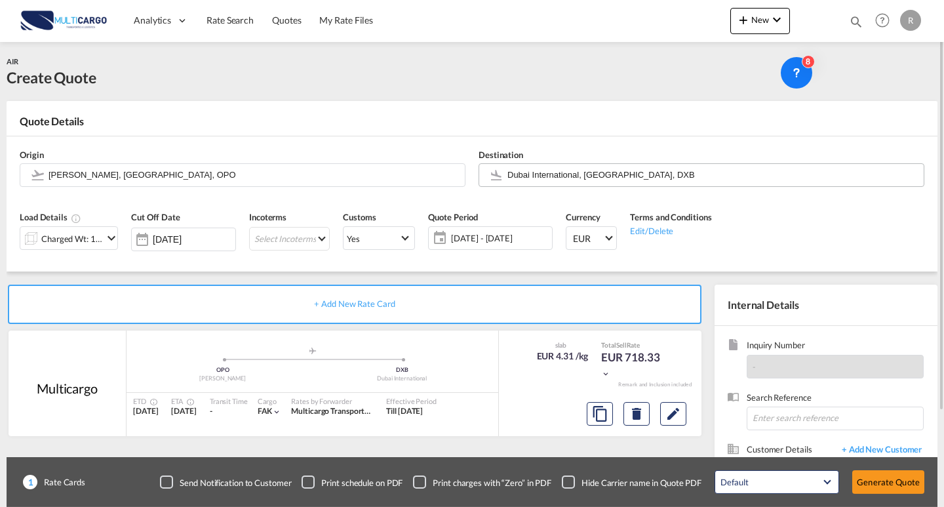
click at [99, 243] on div "Charged Wt: 166.67 KG" at bounding box center [72, 238] width 62 height 18
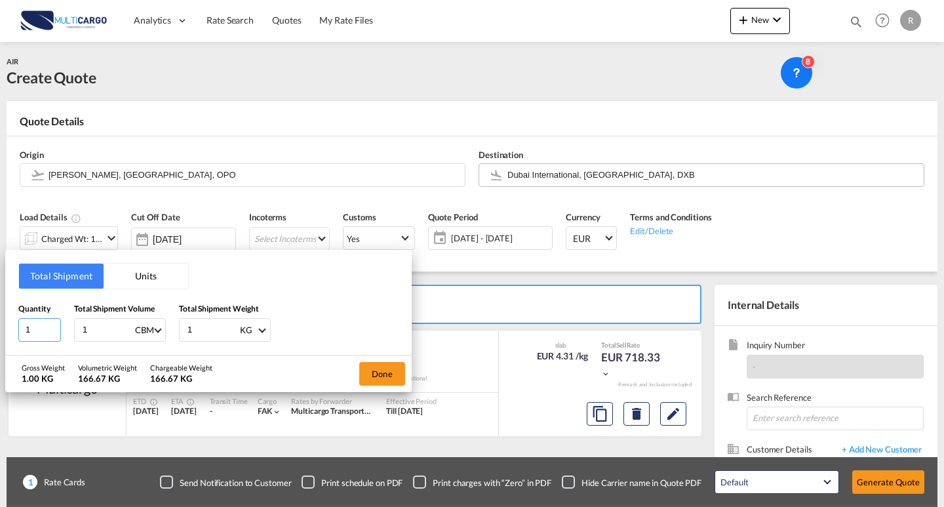
drag, startPoint x: 41, startPoint y: 332, endPoint x: 0, endPoint y: 328, distance: 41.5
click at [0, 328] on div "Total Shipment Units Quantity 1 Total Shipment Volume 1 CBM CBM CFT KG LB Total…" at bounding box center [472, 253] width 944 height 507
drag, startPoint x: 92, startPoint y: 336, endPoint x: 66, endPoint y: 336, distance: 26.2
click at [66, 336] on div "Quantity 1 Total Shipment Volume 1 CBM CBM CFT KG LB Total Shipment Weight 1 KG…" at bounding box center [208, 321] width 380 height 39
type input "1.65"
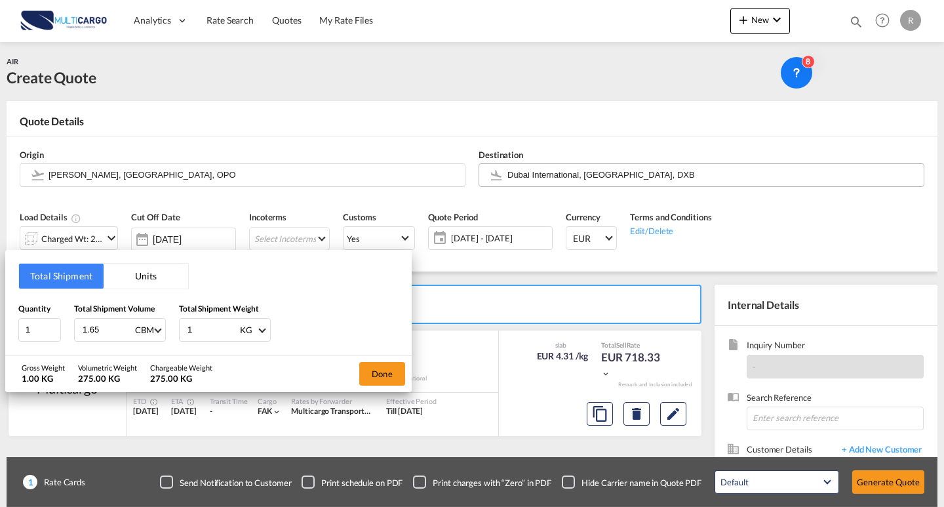
drag, startPoint x: 221, startPoint y: 330, endPoint x: 196, endPoint y: 314, distance: 29.5
click at [83, 313] on div "Quantity 1 Total Shipment Volume 1.65 CBM CBM CFT KG LB Total Shipment Weight 1…" at bounding box center [208, 321] width 380 height 39
type input "162"
click at [391, 374] on button "Done" at bounding box center [382, 374] width 46 height 24
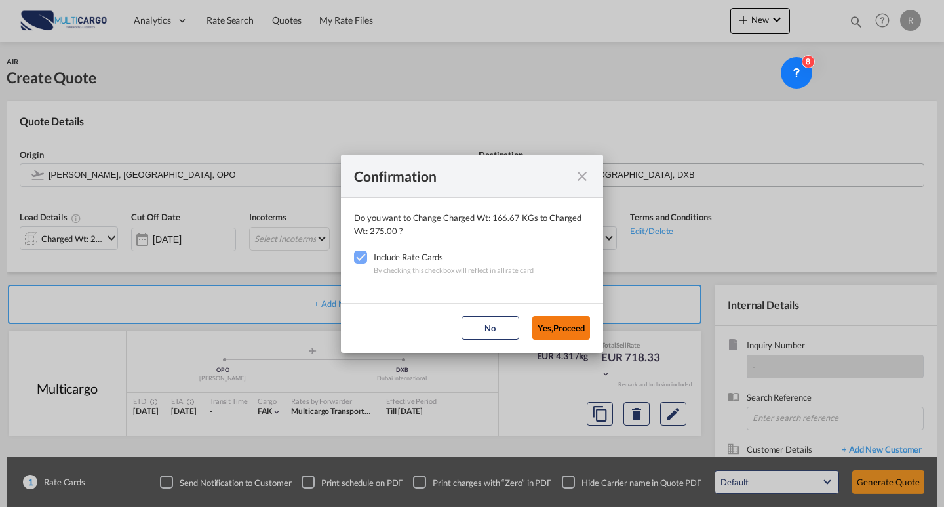
click at [572, 326] on button "Yes,Proceed" at bounding box center [561, 328] width 58 height 24
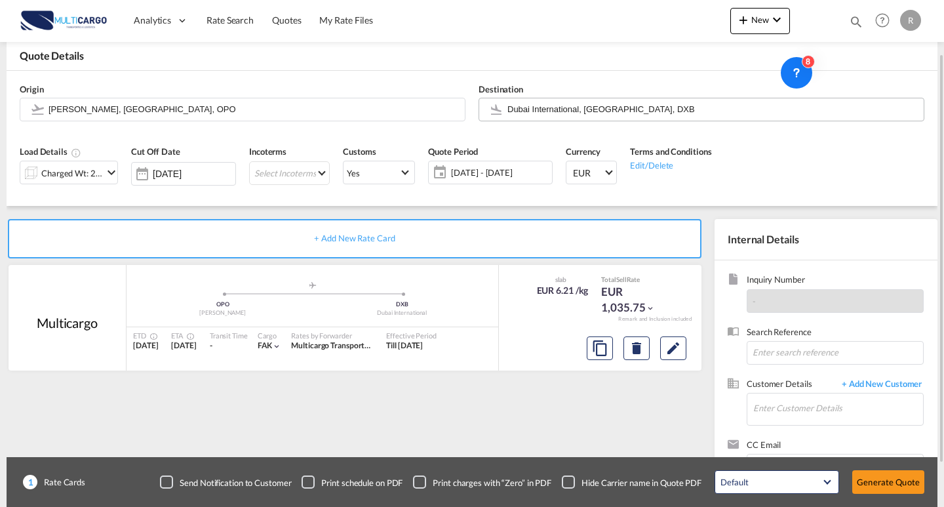
scroll to position [118, 0]
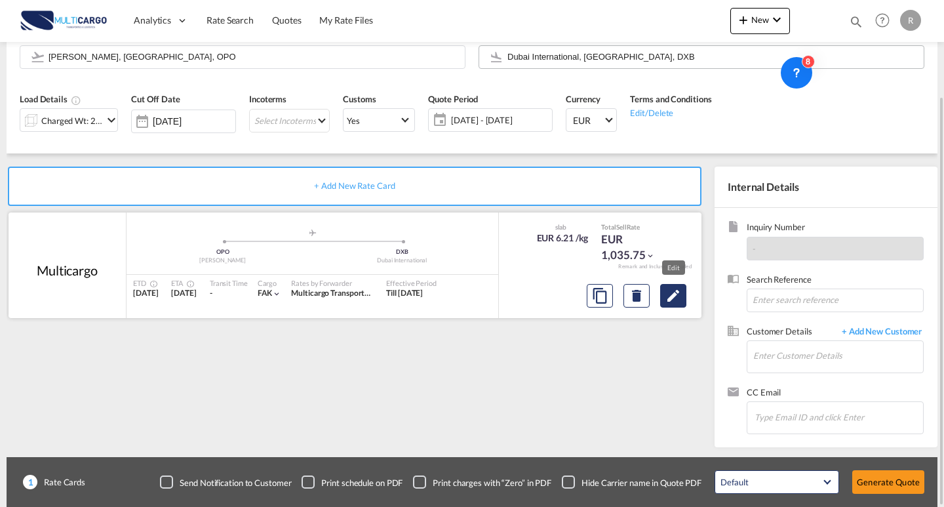
click at [676, 294] on md-icon "Edit" at bounding box center [673, 296] width 16 height 16
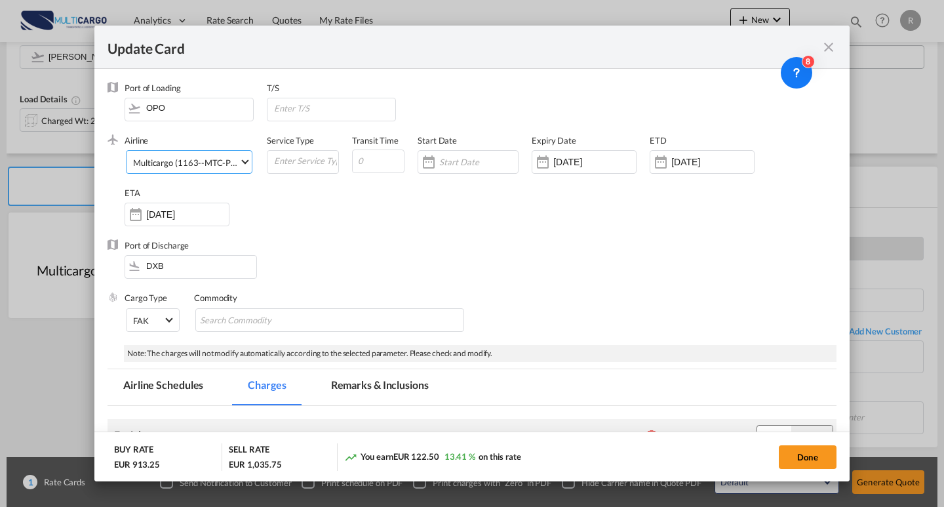
click at [226, 170] on md-select-value "Multicargo (1163--MTC-PT / -)" at bounding box center [192, 161] width 120 height 21
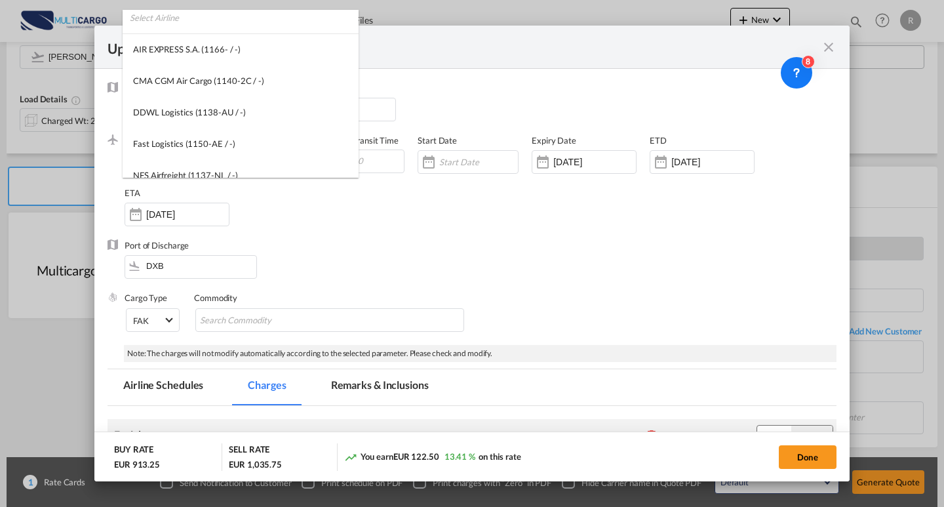
scroll to position [0, 0]
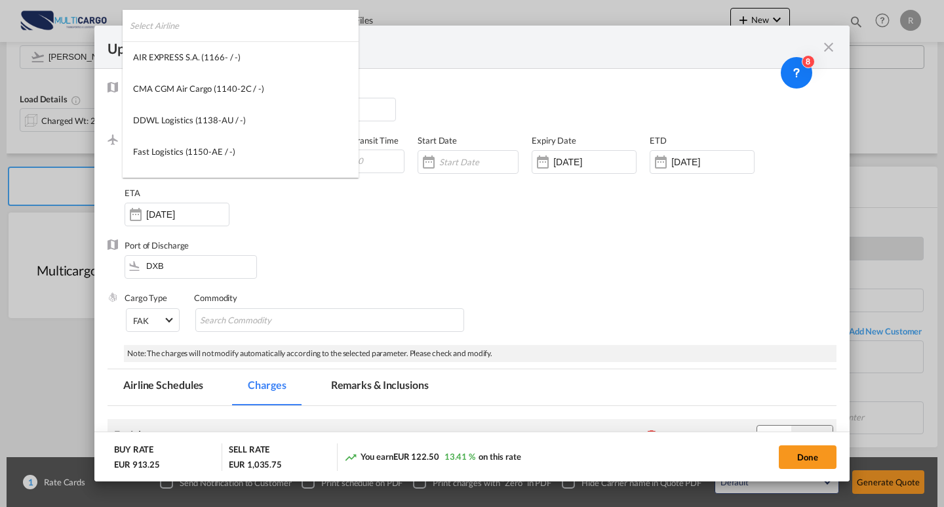
click at [247, 33] on input "search" at bounding box center [244, 25] width 229 height 31
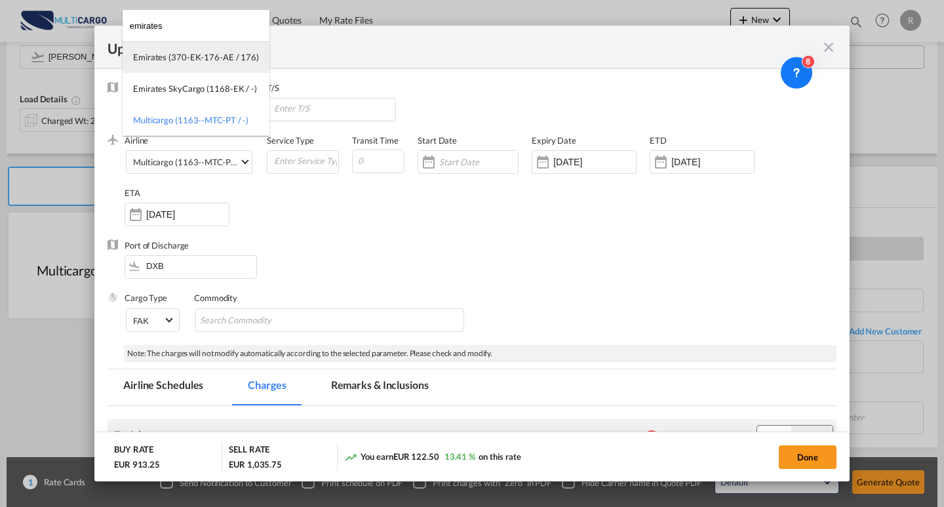
type input "emirates"
click at [177, 61] on div "Emirates (370-EK-176-AE / 176)" at bounding box center [196, 57] width 126 height 12
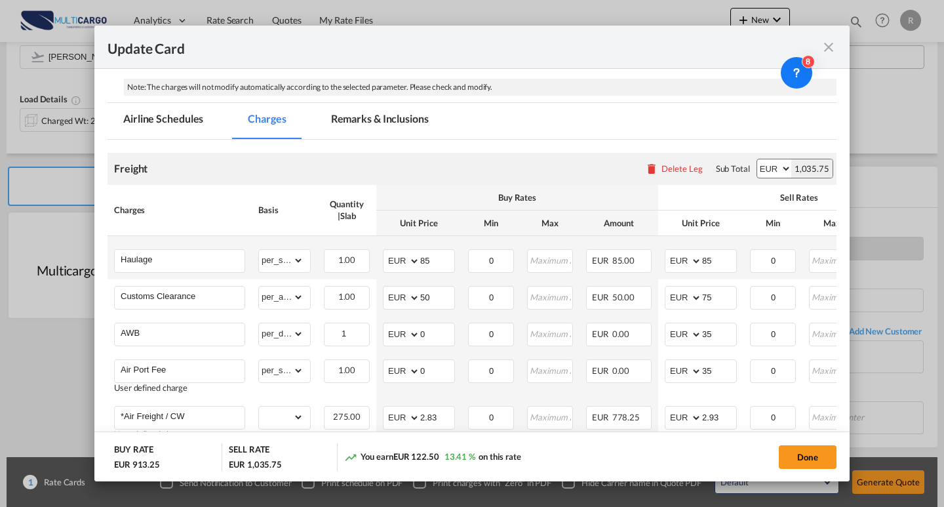
scroll to position [328, 0]
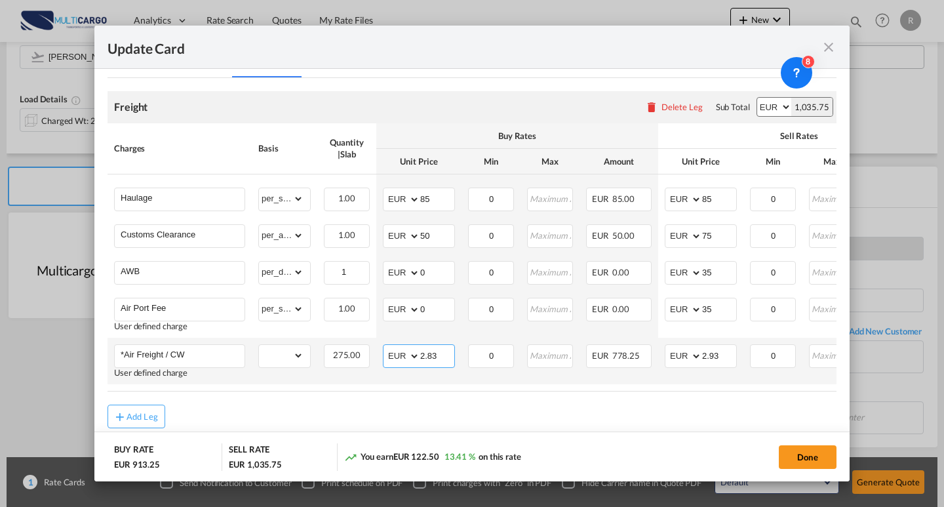
drag, startPoint x: 407, startPoint y: 360, endPoint x: 400, endPoint y: 358, distance: 7.5
click at [400, 358] on md-input-container "AED AFN ALL AMD ANG AOA ARS AUD AWG AZN BAM BBD BDT BGN BHD BIF BMD BND [PERSON…" at bounding box center [419, 356] width 72 height 24
type input "1.35"
drag, startPoint x: 704, startPoint y: 359, endPoint x: 681, endPoint y: 359, distance: 22.9
click at [681, 359] on md-input-container "AED AFN ALL AMD ANG AOA ARS AUD AWG AZN BAM BBD BDT BGN BHD BIF BMD BND [PERSON…" at bounding box center [701, 356] width 72 height 24
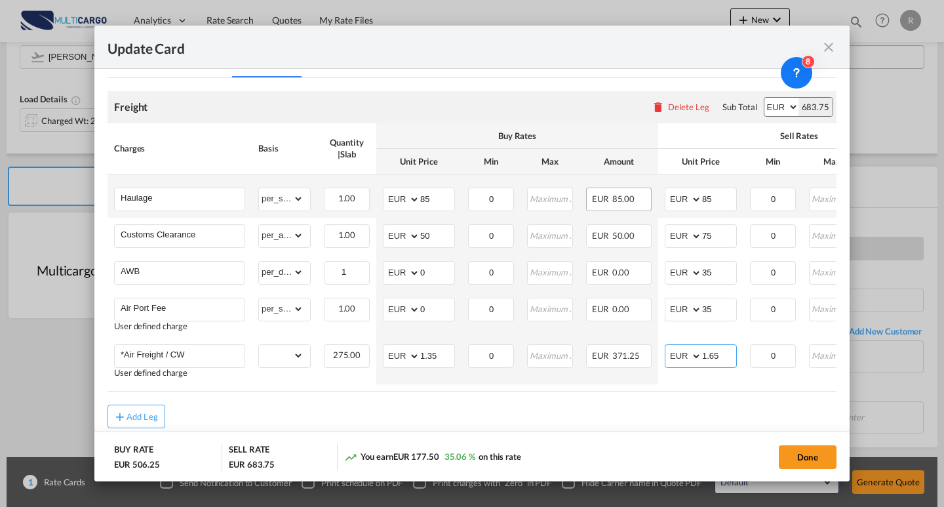
type input "1.65"
click at [651, 200] on tr "Haulage Please Enter Already Exists gross_weight volumetric_weight per_shipment…" at bounding box center [571, 195] width 929 height 43
type input "100"
click at [722, 443] on div "Done" at bounding box center [698, 456] width 276 height 27
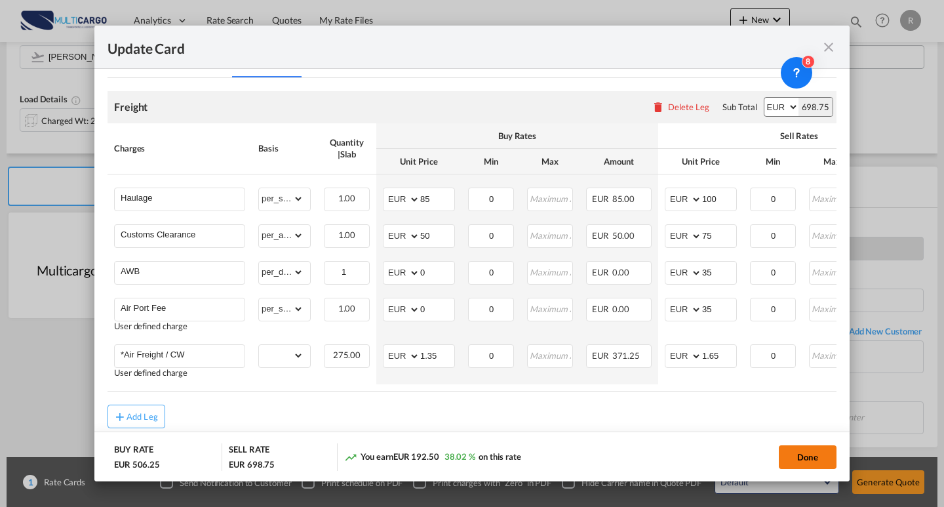
click at [791, 449] on button "Done" at bounding box center [808, 457] width 58 height 24
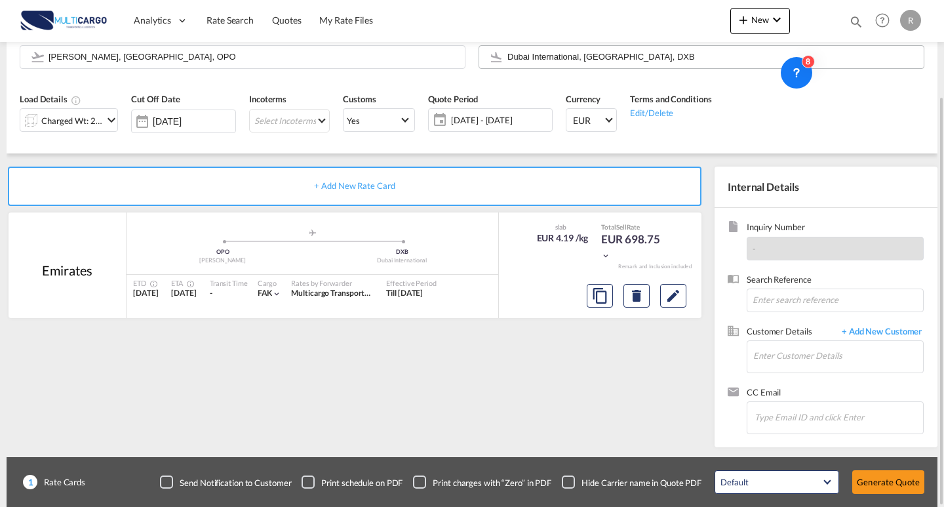
scroll to position [0, 0]
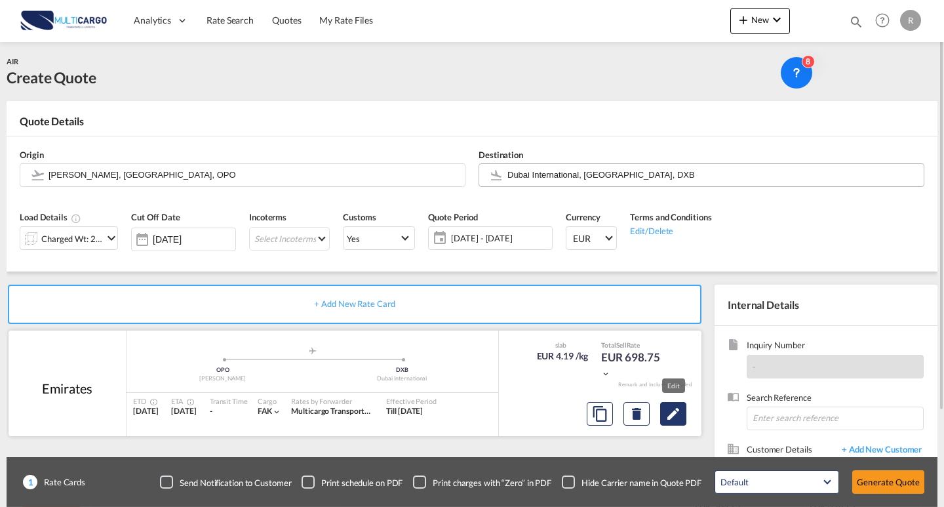
click at [667, 406] on md-icon "Edit" at bounding box center [673, 414] width 16 height 16
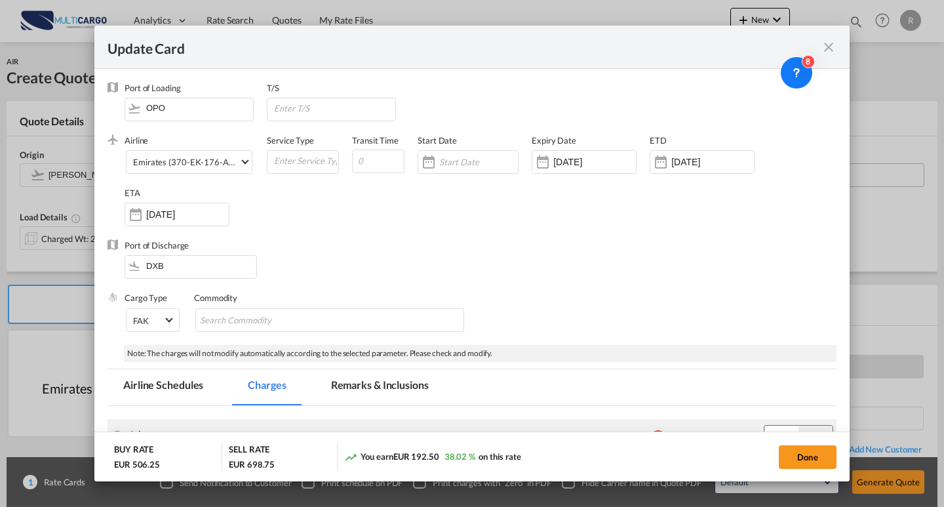
scroll to position [262, 0]
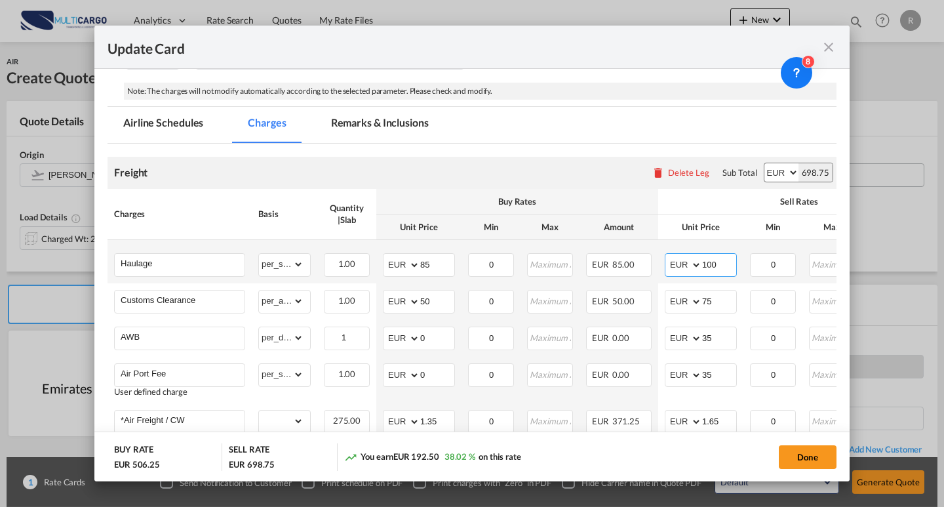
drag, startPoint x: 719, startPoint y: 262, endPoint x: 695, endPoint y: 264, distance: 24.4
click at [695, 264] on md-input-container "AED AFN ALL AMD ANG AOA ARS AUD AWG AZN BAM BBD BDT BGN BHD BIF BMD BND [PERSON…" at bounding box center [701, 265] width 72 height 24
type input "120"
drag, startPoint x: 429, startPoint y: 264, endPoint x: 358, endPoint y: 254, distance: 71.5
click at [359, 254] on tr "Haulage Please Enter Already Exists gross_weight volumetric_weight per_shipment…" at bounding box center [571, 261] width 929 height 43
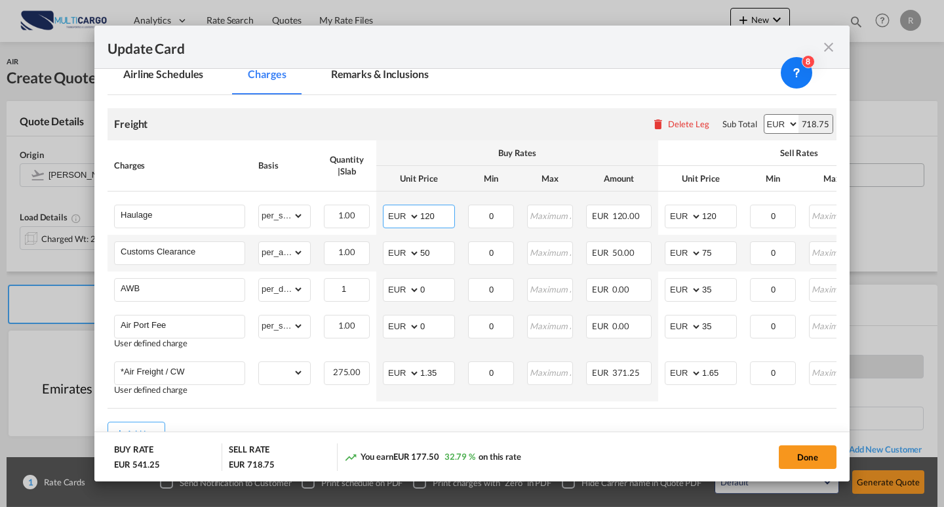
scroll to position [365, 0]
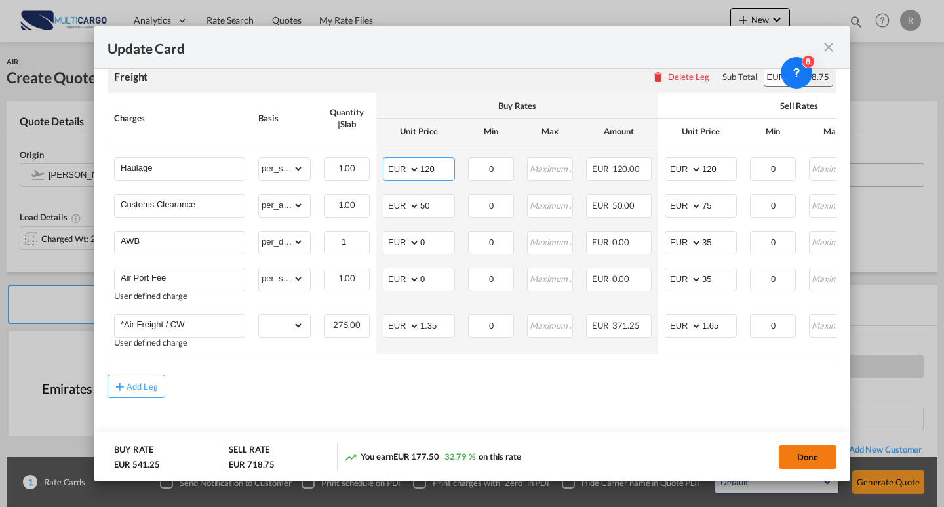
type input "120"
click at [823, 459] on button "Done" at bounding box center [808, 457] width 58 height 24
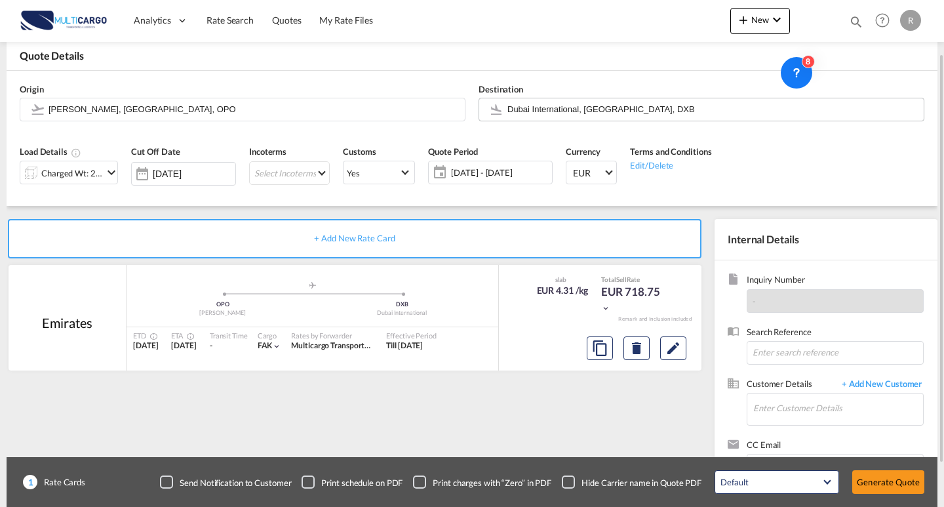
scroll to position [118, 0]
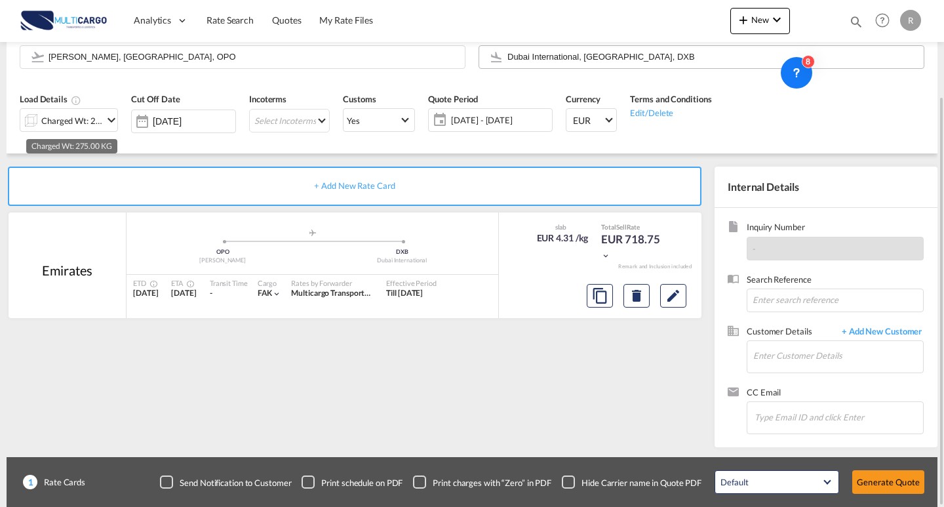
click at [70, 123] on div "Charged Wt: 275.00 KG" at bounding box center [72, 120] width 62 height 18
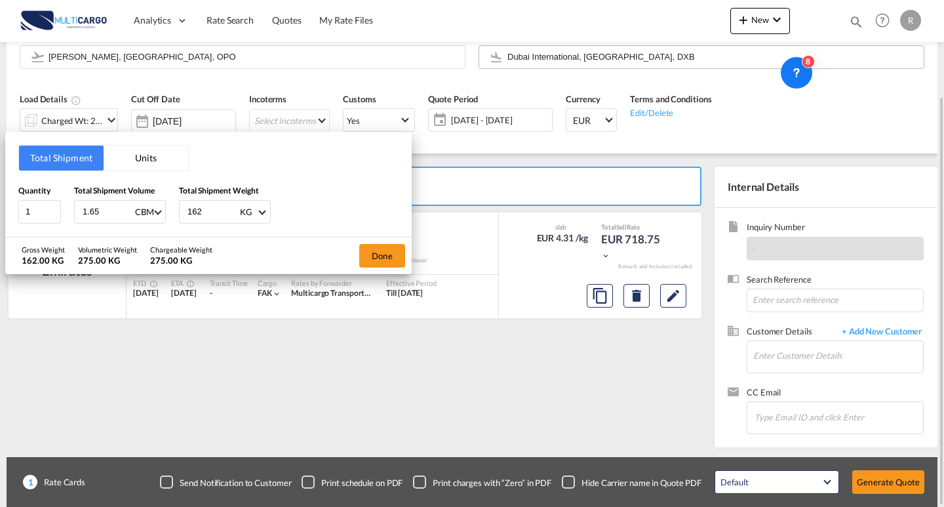
click at [70, 123] on div "Total Shipment Units Quantity 1 Total Shipment Volume 1.65 CBM CBM CFT KG LB To…" at bounding box center [472, 253] width 944 height 507
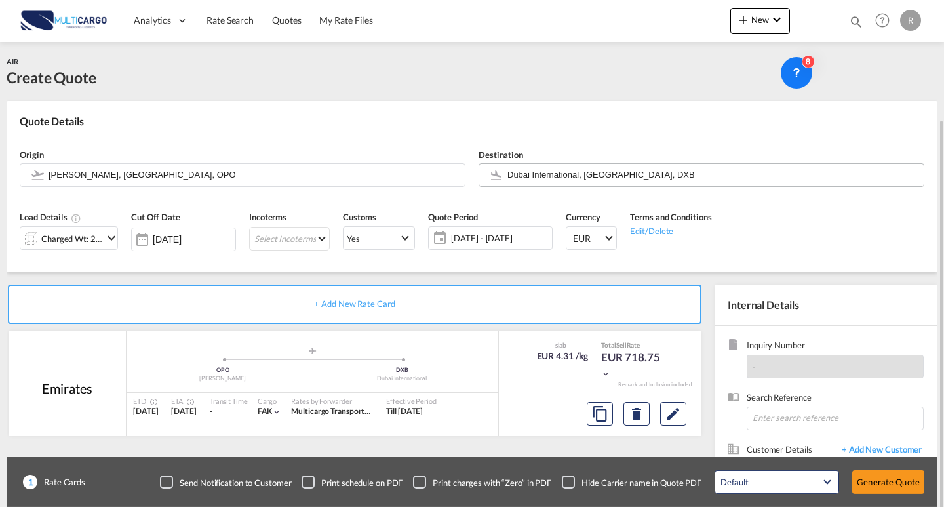
scroll to position [66, 0]
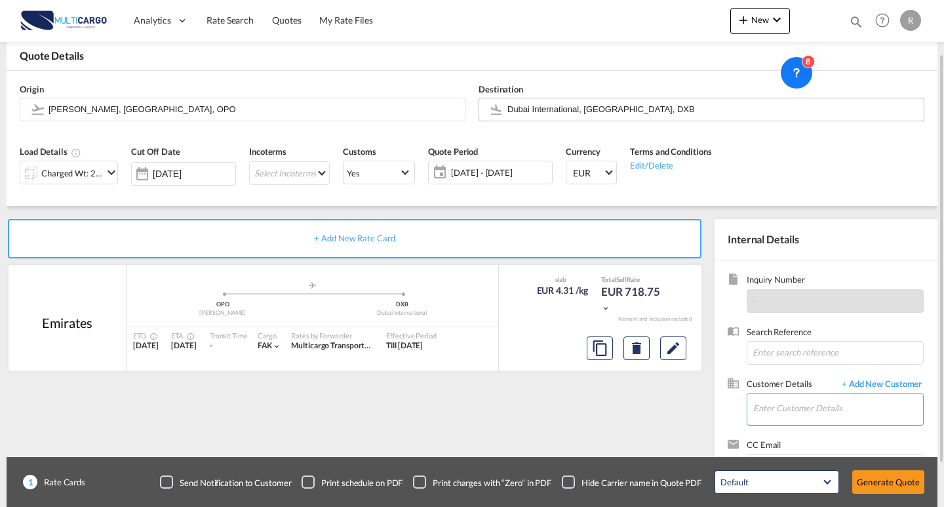
click at [800, 412] on input "Enter Customer Details" at bounding box center [838, 407] width 170 height 29
paste input "[EMAIL_ADDRESS][DOMAIN_NAME]"
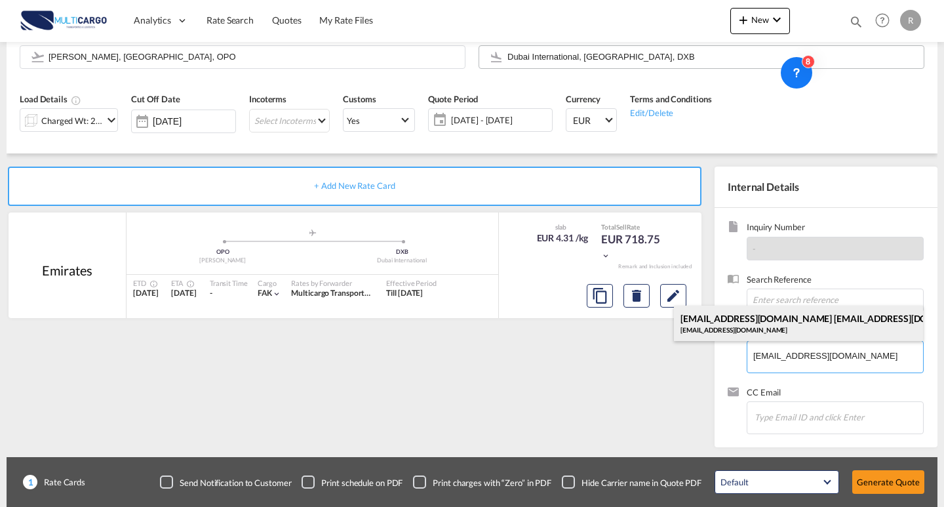
click at [834, 330] on div "[EMAIL_ADDRESS][DOMAIN_NAME] [DOMAIN_NAME][EMAIL_ADDRESS][DOMAIN_NAME] [DOMAIN_…" at bounding box center [798, 322] width 249 height 35
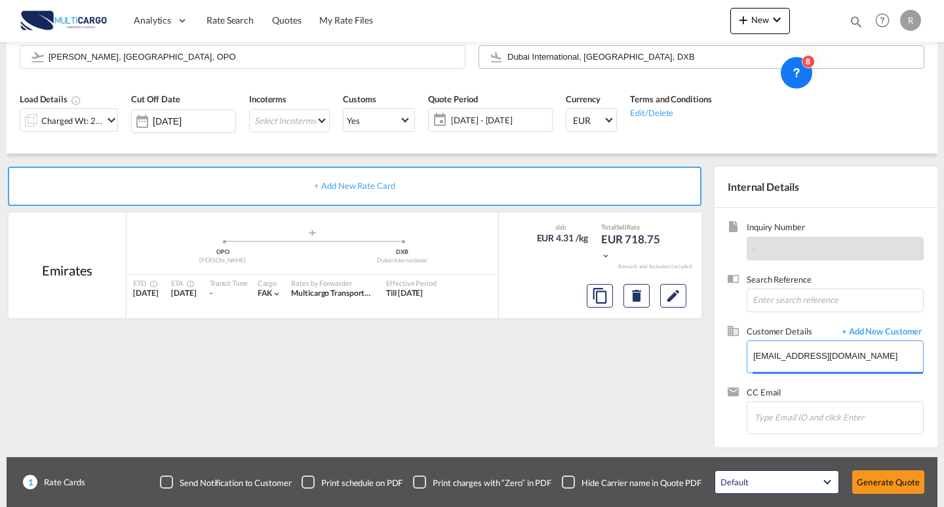
type input "[EMAIL_ADDRESS][DOMAIN_NAME], [DOMAIN_NAME][EMAIL_ADDRESS][DOMAIN_NAME] [DOMAIN…"
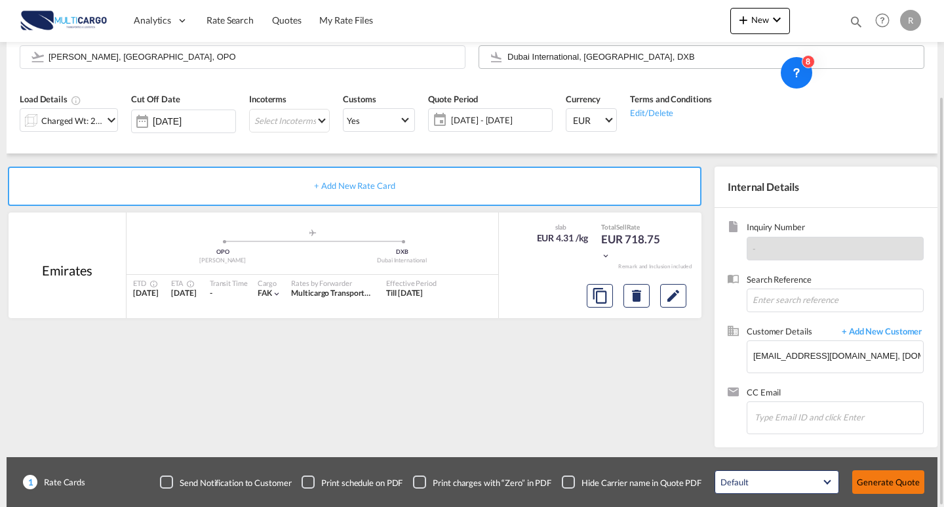
click at [895, 473] on button "Generate Quote" at bounding box center [888, 482] width 72 height 24
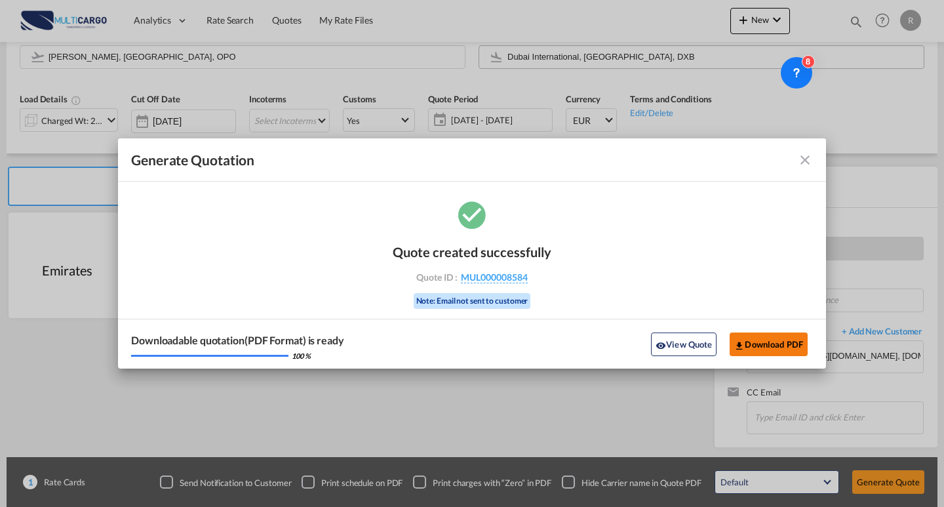
click at [768, 337] on button "Download PDF" at bounding box center [769, 344] width 78 height 24
